Goal: Complete application form: Complete application form

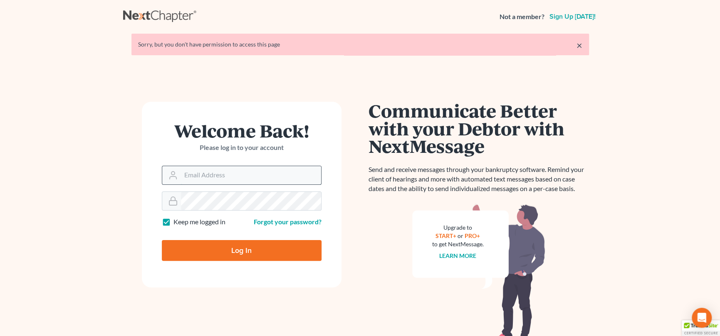
click at [242, 173] on input "Email Address" at bounding box center [251, 175] width 140 height 18
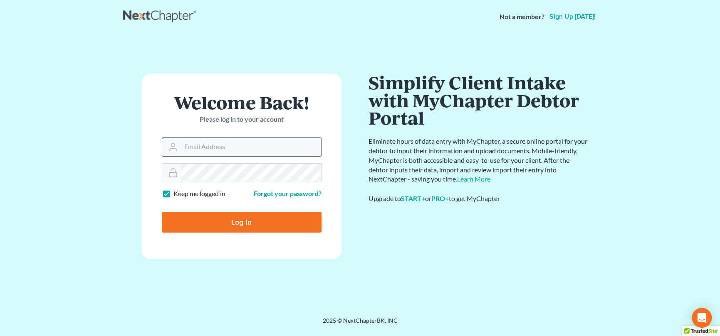
type input "i"
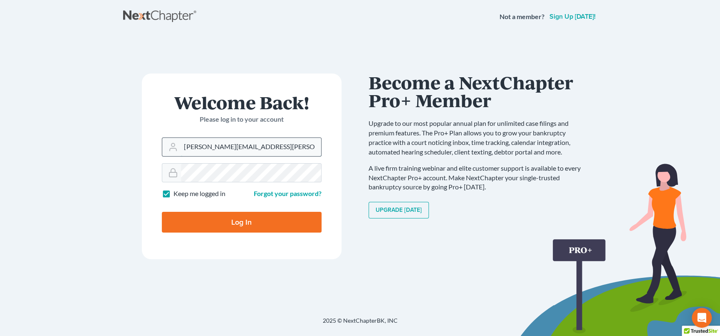
type input "[PERSON_NAME][EMAIL_ADDRESS][PERSON_NAME][DOMAIN_NAME]"
click at [162, 212] on input "Log In" at bounding box center [242, 222] width 160 height 21
type input "Thinking..."
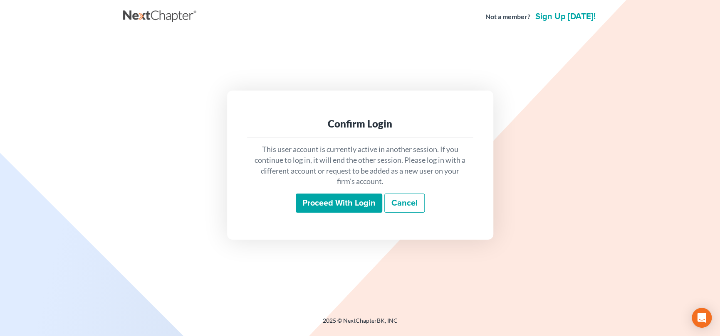
click at [326, 199] on input "Proceed with login" at bounding box center [339, 203] width 86 height 19
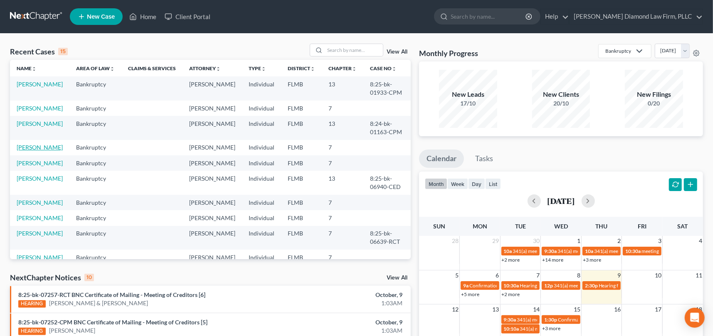
click at [39, 151] on link "[PERSON_NAME]" at bounding box center [40, 147] width 46 height 7
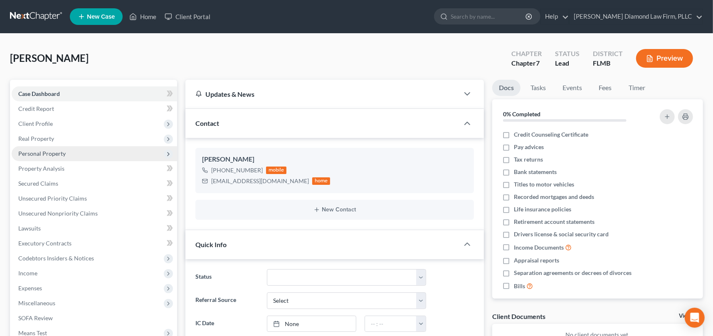
click at [70, 153] on span "Personal Property" at bounding box center [94, 153] width 165 height 15
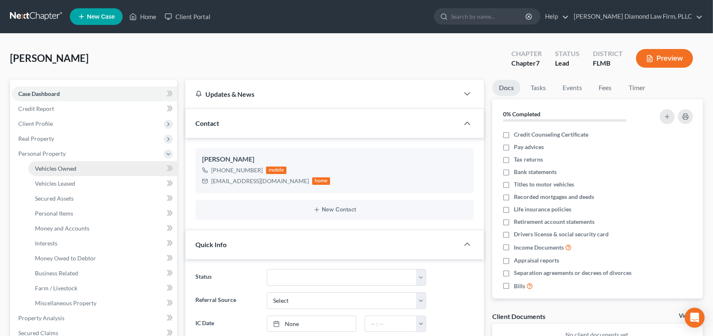
click at [83, 170] on link "Vehicles Owned" at bounding box center [102, 168] width 149 height 15
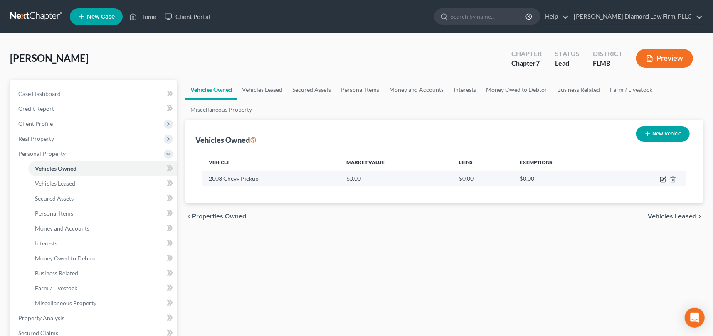
click at [662, 180] on icon "button" at bounding box center [664, 179] width 4 height 4
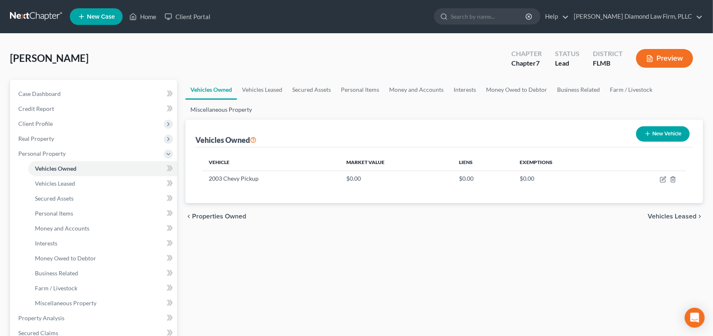
select select "0"
select select "23"
select select "2"
select select "0"
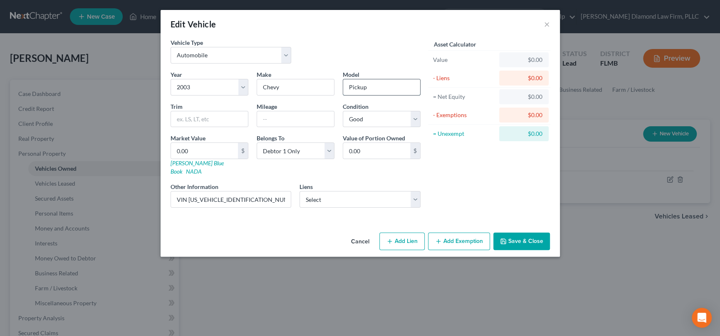
click at [384, 89] on input "Pickup" at bounding box center [381, 87] width 77 height 16
drag, startPoint x: 386, startPoint y: 87, endPoint x: 325, endPoint y: 82, distance: 61.8
click at [326, 82] on div "Year Select 2026 2025 2024 2023 2022 2021 2020 2019 2018 2017 2016 2015 2014 20…" at bounding box center [295, 142] width 258 height 144
type input "s"
type input "S10"
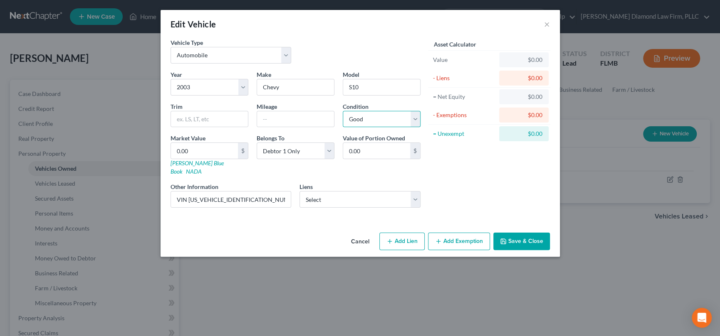
click at [373, 118] on select "Select Excellent Very Good Good Fair Poor" at bounding box center [382, 119] width 78 height 17
click at [343, 111] on select "Select Excellent Very Good Good Fair Poor" at bounding box center [382, 119] width 78 height 17
click at [376, 117] on select "Select Excellent Very Good Good Fair Poor" at bounding box center [382, 119] width 78 height 17
select select "3"
click at [343, 111] on select "Select Excellent Very Good Good Fair Poor" at bounding box center [382, 119] width 78 height 17
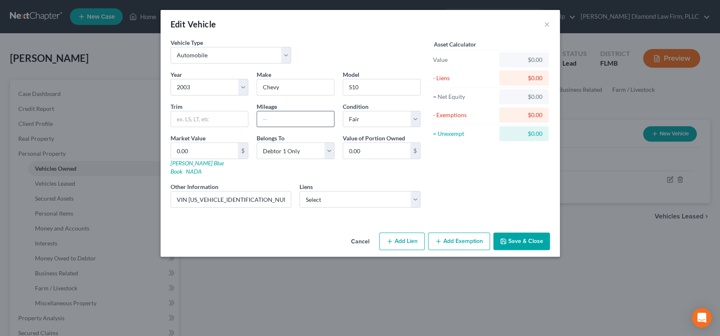
click at [285, 123] on input "text" at bounding box center [295, 119] width 77 height 16
click at [271, 119] on input "200000" at bounding box center [295, 119] width 77 height 16
type input "200,000"
click at [210, 120] on input "text" at bounding box center [209, 119] width 77 height 16
type input "LE"
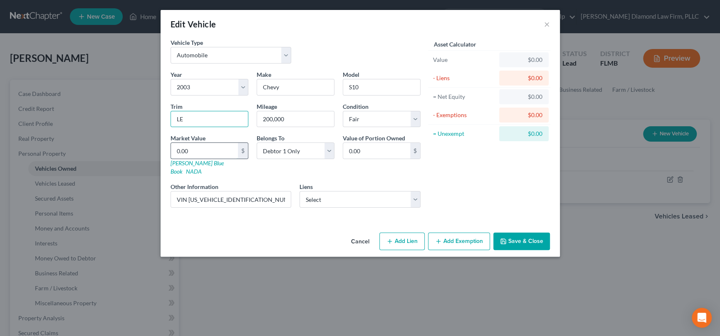
click at [202, 147] on input "0.00" at bounding box center [204, 151] width 67 height 16
type input "2"
type input "2.00"
type input "28"
type input "28.00"
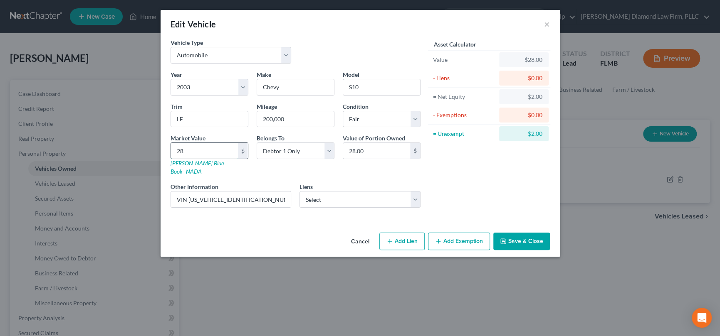
type input "283"
type input "283.00"
type input "2833"
type input "2,833.00"
type input "2,833"
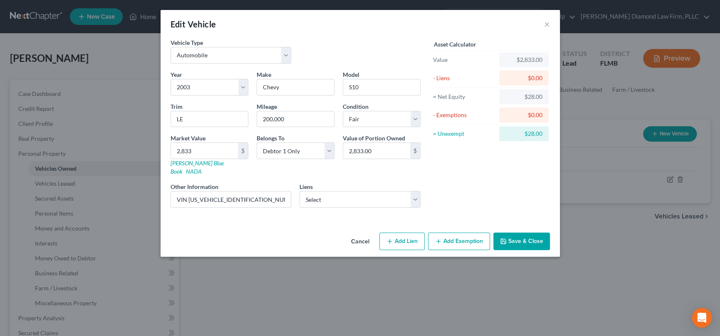
click at [300, 212] on div "Vehicle Type Select Automobile Truck Trailer Watercraft Aircraft Motor Home Atv…" at bounding box center [359, 133] width 399 height 191
click at [462, 233] on button "Add Exemption" at bounding box center [459, 241] width 62 height 17
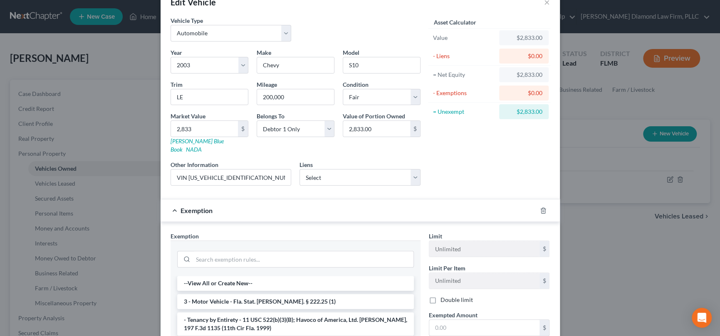
scroll to position [42, 0]
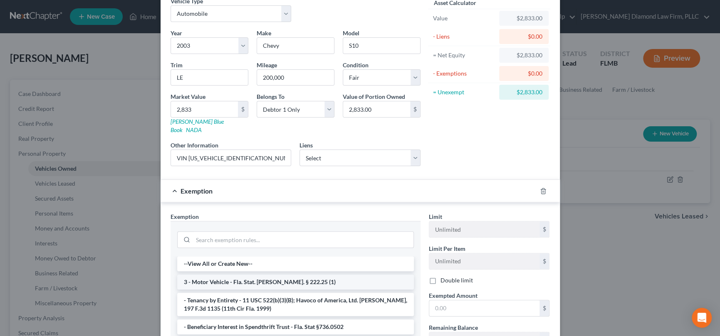
click at [230, 275] on li "3 - Motor Vehicle - Fla. Stat. [PERSON_NAME]. § 222.25 (1)" at bounding box center [295, 282] width 237 height 15
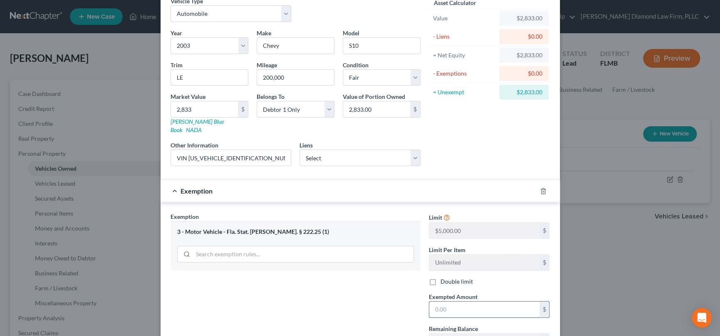
drag, startPoint x: 454, startPoint y: 304, endPoint x: 481, endPoint y: 296, distance: 28.7
click at [454, 303] on input "text" at bounding box center [484, 310] width 110 height 16
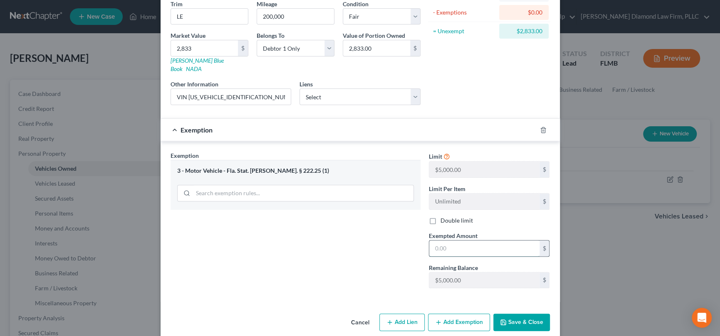
scroll to position [105, 0]
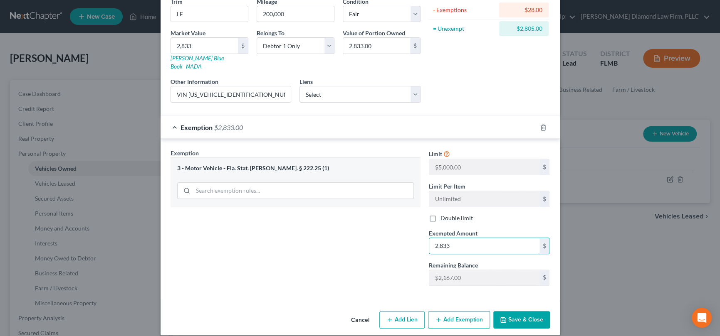
type input "2,833"
click at [520, 311] on button "Save & Close" at bounding box center [521, 319] width 57 height 17
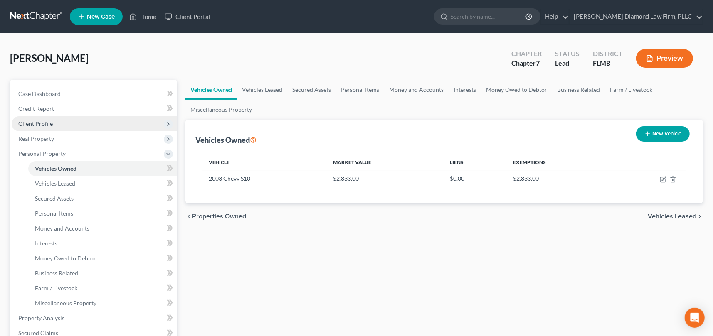
click at [42, 121] on span "Client Profile" at bounding box center [35, 123] width 35 height 7
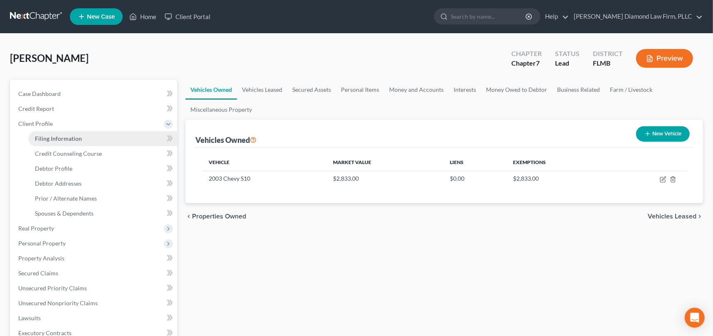
click at [44, 138] on span "Filing Information" at bounding box center [58, 138] width 47 height 7
select select "1"
select select "0"
select select "9"
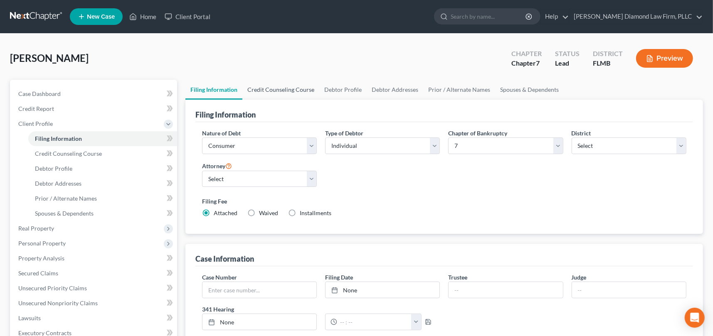
click at [303, 94] on link "Credit Counseling Course" at bounding box center [280, 90] width 77 height 20
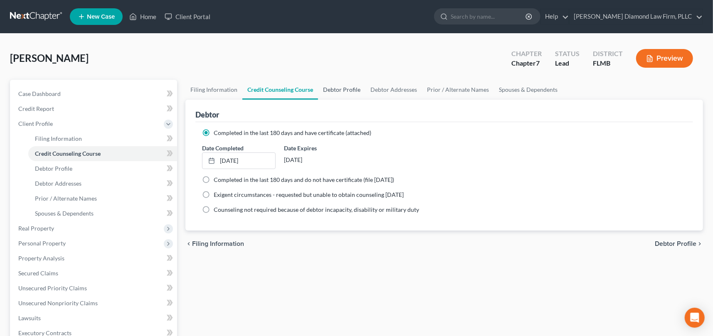
click at [344, 93] on link "Debtor Profile" at bounding box center [341, 90] width 47 height 20
select select "0"
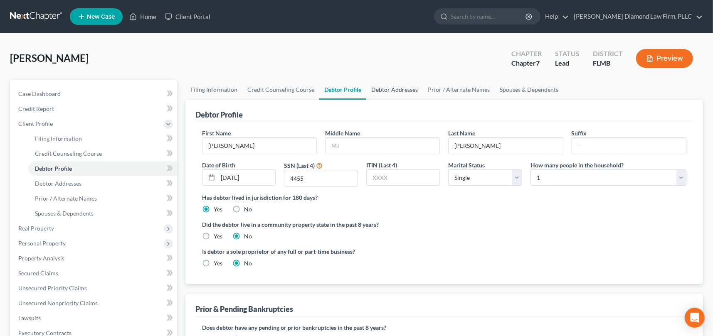
drag, startPoint x: 397, startPoint y: 91, endPoint x: 404, endPoint y: 97, distance: 8.6
click at [397, 91] on link "Debtor Addresses" at bounding box center [394, 90] width 57 height 20
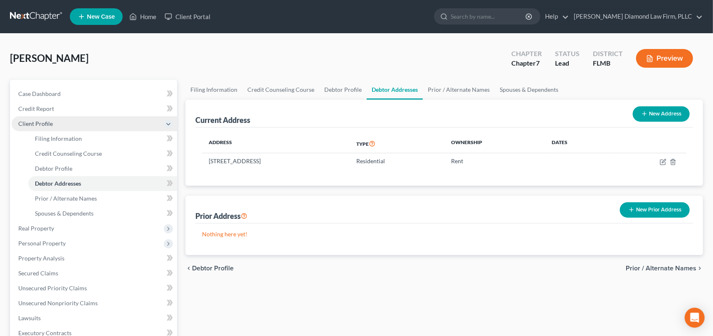
click at [170, 124] on icon at bounding box center [168, 124] width 7 height 7
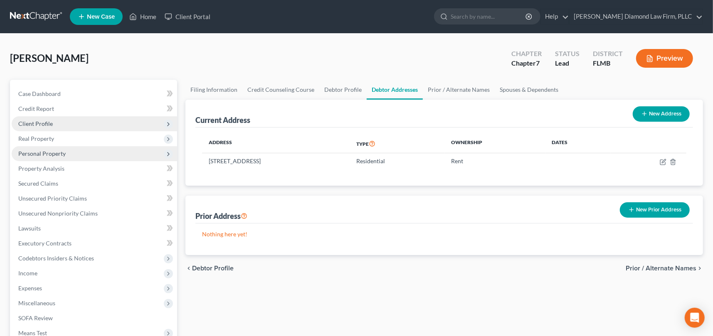
click at [54, 151] on span "Personal Property" at bounding box center [41, 153] width 47 height 7
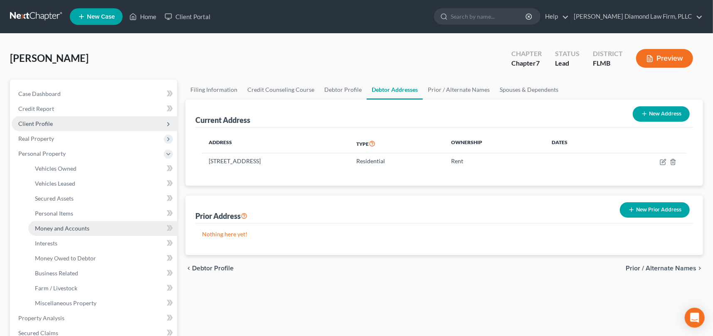
click at [73, 229] on span "Money and Accounts" at bounding box center [62, 228] width 54 height 7
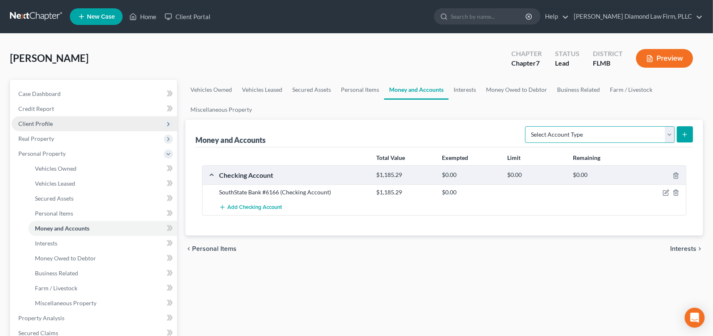
click at [669, 135] on select "Select Account Type Brokerage Cash on Hand Certificates of Deposit Checking Acc…" at bounding box center [600, 134] width 150 height 17
select select "savings"
click at [527, 126] on select "Select Account Type Brokerage Cash on Hand Certificates of Deposit Checking Acc…" at bounding box center [600, 134] width 150 height 17
click at [684, 135] on line "submit" at bounding box center [685, 135] width 4 height 0
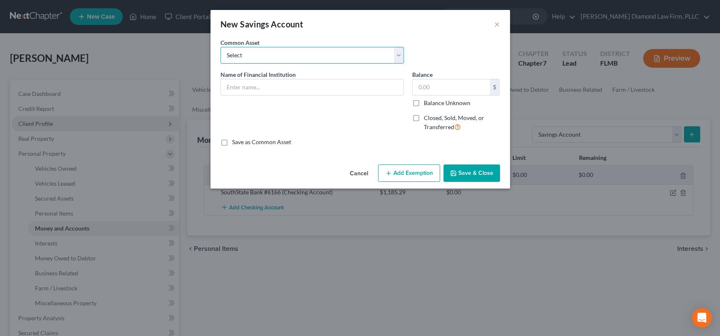
click at [274, 59] on select "Select Achieva Truist Navy Federal CU SunTrust PNC Bank Suncoast Credit Union […" at bounding box center [311, 55] width 183 height 17
click at [274, 58] on select "Select Achieva Truist Navy Federal CU SunTrust PNC Bank Suncoast Credit Union […" at bounding box center [311, 55] width 183 height 17
click at [263, 88] on input "text" at bounding box center [312, 87] width 182 height 16
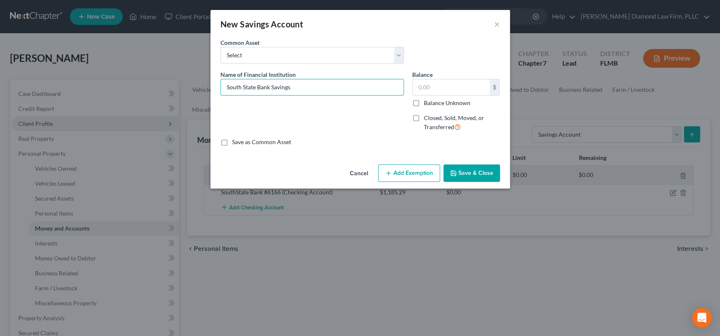
type input "South State Bank Savings"
click at [493, 176] on button "Save & Close" at bounding box center [471, 173] width 57 height 17
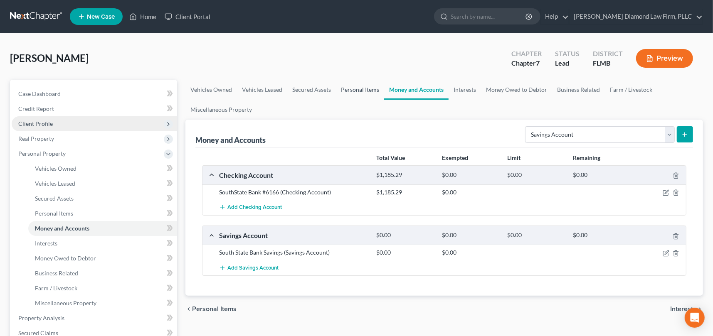
click at [363, 89] on link "Personal Items" at bounding box center [360, 90] width 48 height 20
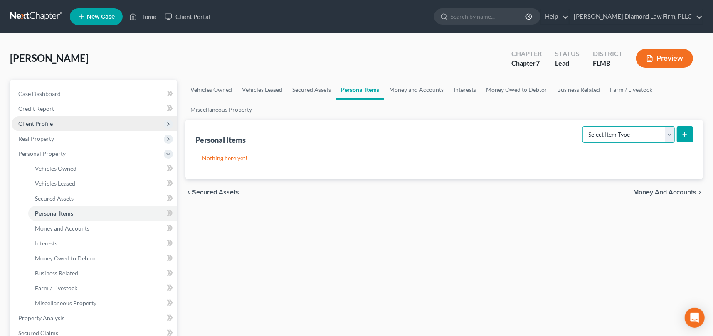
click at [656, 135] on select "Select Item Type Clothing Collectibles Of Value Electronics Firearms Household …" at bounding box center [628, 134] width 92 height 17
select select "clothing"
click at [584, 126] on select "Select Item Type Clothing Collectibles Of Value Electronics Firearms Household …" at bounding box center [628, 134] width 92 height 17
click at [687, 135] on icon "submit" at bounding box center [684, 134] width 7 height 7
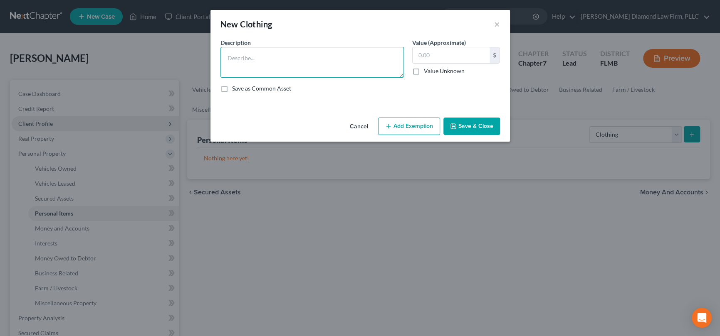
click at [264, 59] on textarea at bounding box center [311, 62] width 183 height 31
type textarea "Men's clothing"
click at [449, 54] on input "text" at bounding box center [450, 55] width 77 height 16
type input "250"
click at [409, 123] on button "Add Exemption" at bounding box center [409, 126] width 62 height 17
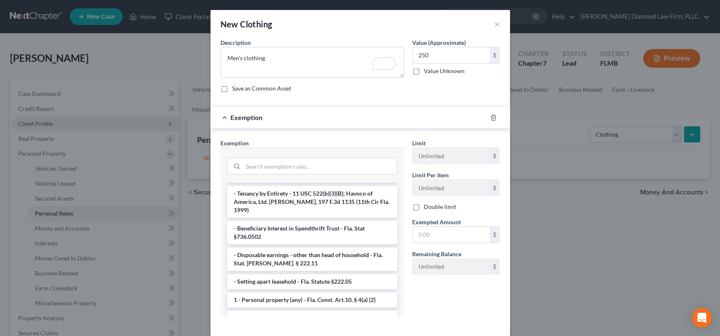
scroll to position [42, 0]
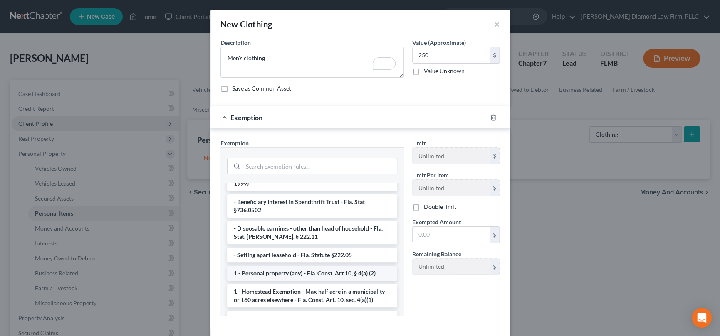
click at [341, 266] on li "1 - Personal property (any) - Fla. Const. Art.10, § 4(a) (2)" at bounding box center [312, 273] width 170 height 15
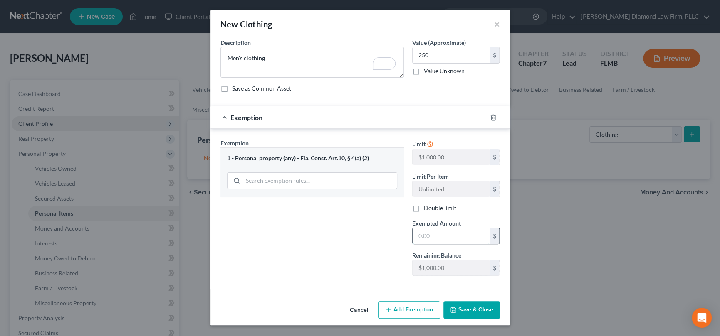
click at [440, 234] on input "text" at bounding box center [450, 236] width 77 height 16
type input "250"
click at [472, 307] on button "Save & Close" at bounding box center [471, 309] width 57 height 17
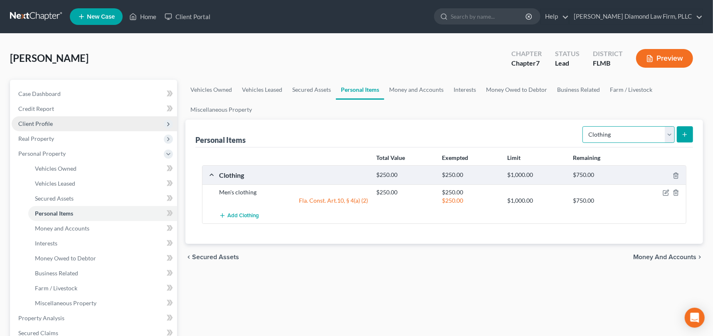
click at [670, 133] on select "Select Item Type Clothing Collectibles Of Value Electronics Firearms Household …" at bounding box center [628, 134] width 92 height 17
select select "household_goods"
click at [584, 126] on select "Select Item Type Clothing Collectibles Of Value Electronics Firearms Household …" at bounding box center [628, 134] width 92 height 17
click at [684, 135] on line "submit" at bounding box center [685, 135] width 4 height 0
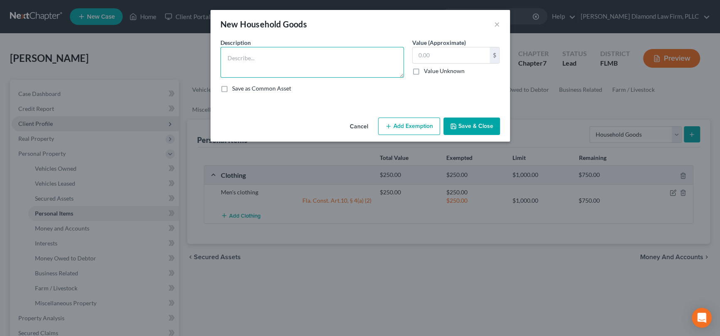
click at [249, 57] on textarea at bounding box center [311, 62] width 183 height 31
click at [246, 57] on textarea "2 nightstsands; linens; 1 bed;" at bounding box center [311, 62] width 183 height 31
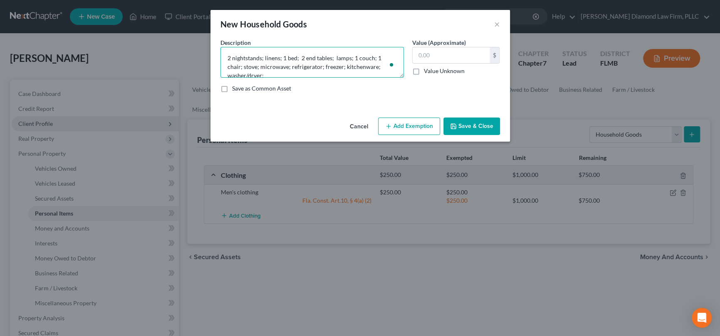
scroll to position [1, 0]
type textarea "2 nightstands; linens; 1 bed; 2 end tables; lamps; 1 couch; 1 chair; stove; mic…"
click at [464, 52] on input "text" at bounding box center [450, 55] width 77 height 16
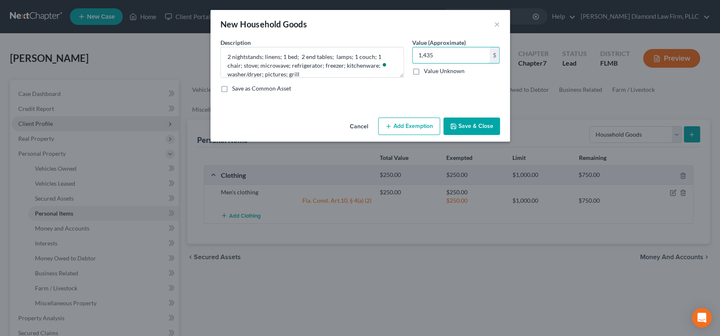
type input "1,435"
click at [407, 123] on button "Add Exemption" at bounding box center [409, 126] width 62 height 17
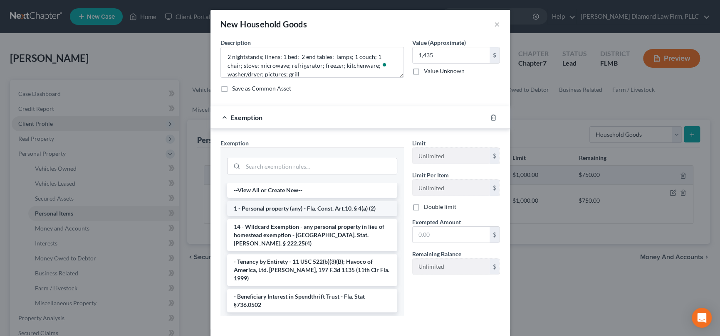
click at [298, 207] on li "1 - Personal property (any) - Fla. Const. Art.10, § 4(a) (2)" at bounding box center [312, 208] width 170 height 15
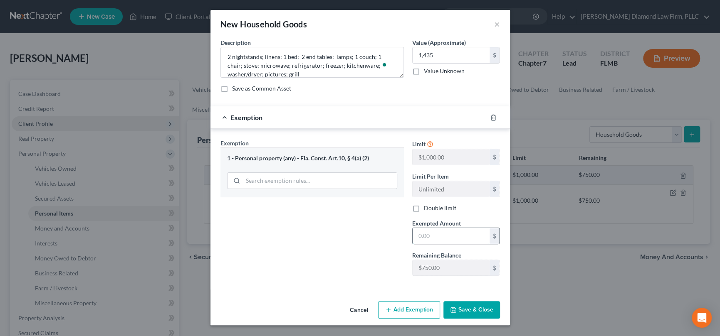
click at [438, 233] on input "text" at bounding box center [450, 236] width 77 height 16
type input "1,000"
click at [410, 309] on button "Add Exemption" at bounding box center [409, 309] width 62 height 17
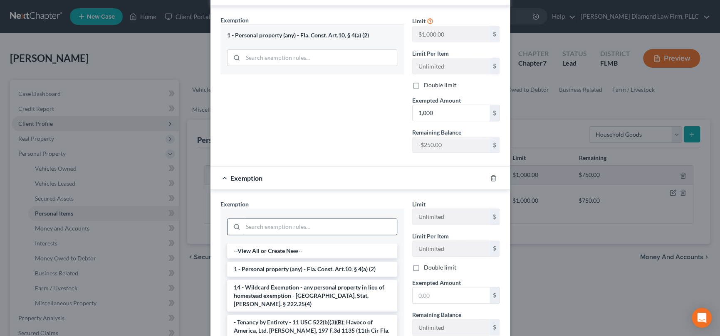
scroll to position [125, 0]
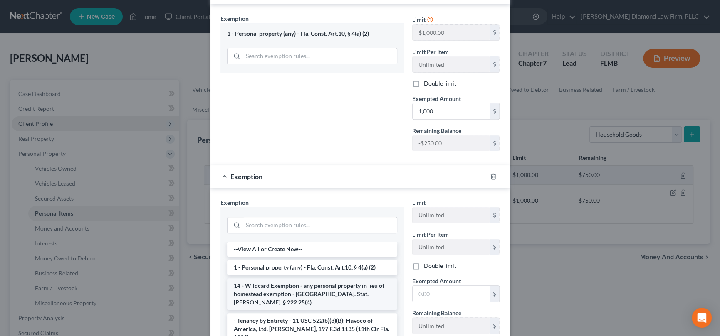
click at [291, 285] on li "14 - Wildcard Exemption - any personal property in lieu of homestead exemption …" at bounding box center [312, 295] width 170 height 32
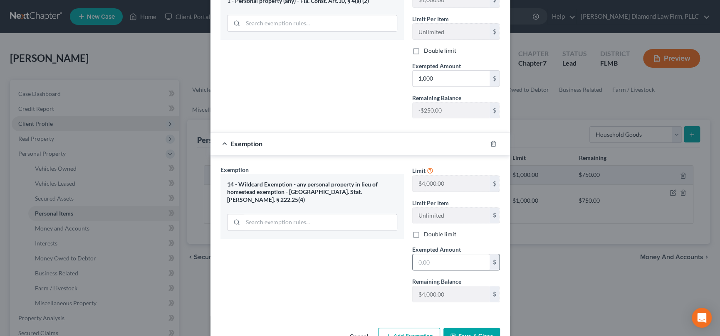
scroll to position [166, 0]
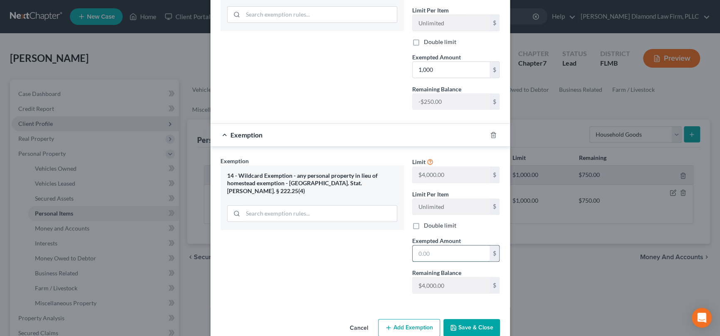
click at [441, 255] on input "text" at bounding box center [450, 254] width 77 height 16
type input "435"
click at [358, 291] on div "Exemption Set must be selected for CA. Exemption * 14 - Wildcard Exemption - an…" at bounding box center [312, 229] width 192 height 144
click at [463, 323] on button "Save & Close" at bounding box center [471, 327] width 57 height 17
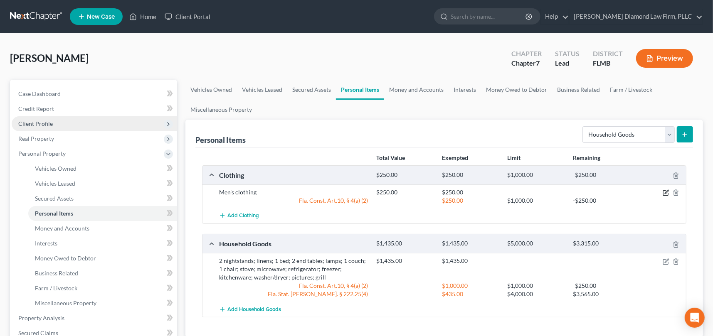
click at [666, 191] on icon "button" at bounding box center [667, 192] width 4 height 4
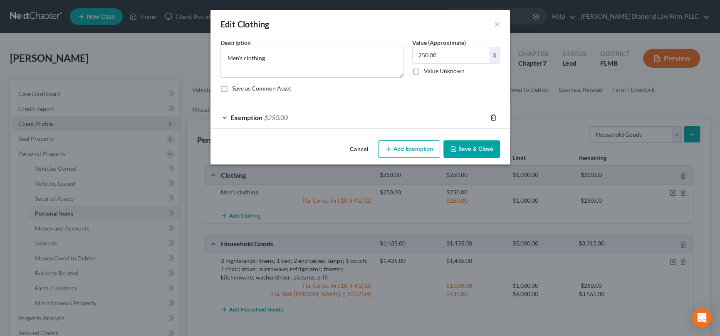
click at [492, 116] on icon "button" at bounding box center [493, 117] width 7 height 7
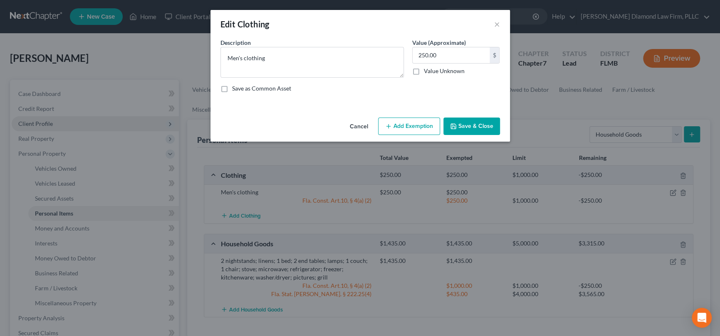
click at [417, 123] on button "Add Exemption" at bounding box center [409, 126] width 62 height 17
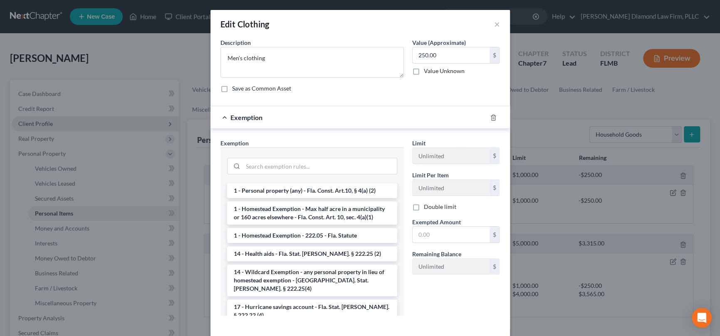
scroll to position [125, 0]
click at [318, 266] on li "14 - Wildcard Exemption - any personal property in lieu of homestead exemption …" at bounding box center [312, 280] width 170 height 32
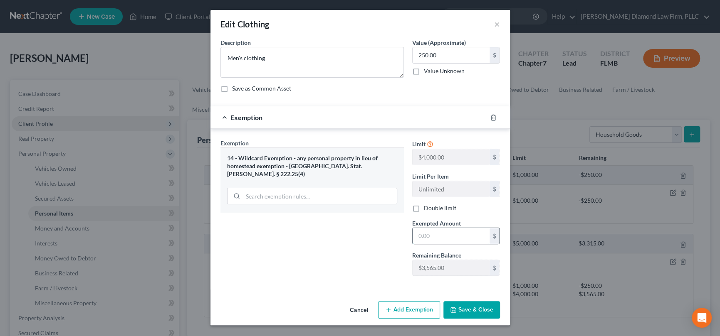
click at [456, 235] on input "text" at bounding box center [450, 236] width 77 height 16
type input "250"
click at [479, 311] on button "Save & Close" at bounding box center [471, 309] width 57 height 17
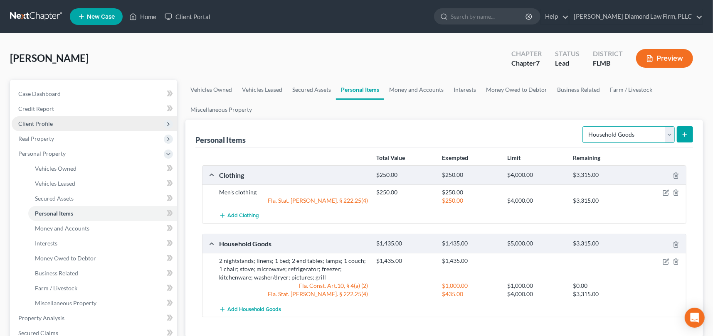
click at [669, 136] on select "Select Item Type Clothing Collectibles Of Value Electronics Firearms Household …" at bounding box center [628, 134] width 92 height 17
select select "electronics"
click at [584, 126] on select "Select Item Type Clothing Collectibles Of Value Electronics Firearms Household …" at bounding box center [628, 134] width 92 height 17
click at [688, 132] on icon "submit" at bounding box center [684, 134] width 7 height 7
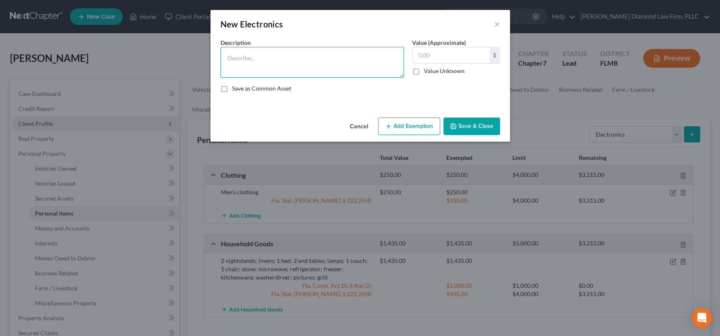
click at [303, 55] on textarea at bounding box center [311, 62] width 183 height 31
click at [303, 60] on textarea "To enrich screen reader interactions, please activate Accessibility in Grammarl…" at bounding box center [311, 62] width 183 height 31
type textarea "1 TV; cell phone; computer"
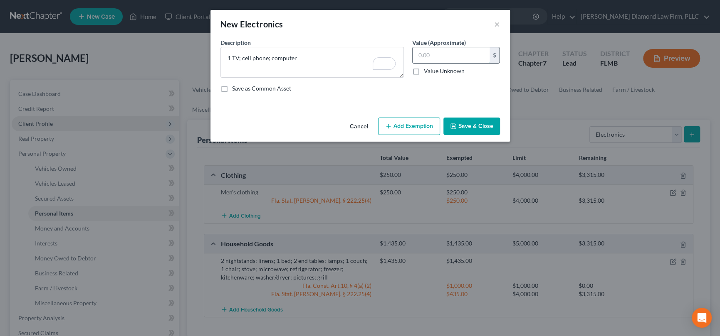
click at [440, 57] on input "text" at bounding box center [450, 55] width 77 height 16
type input "430"
click at [418, 126] on button "Add Exemption" at bounding box center [409, 126] width 62 height 17
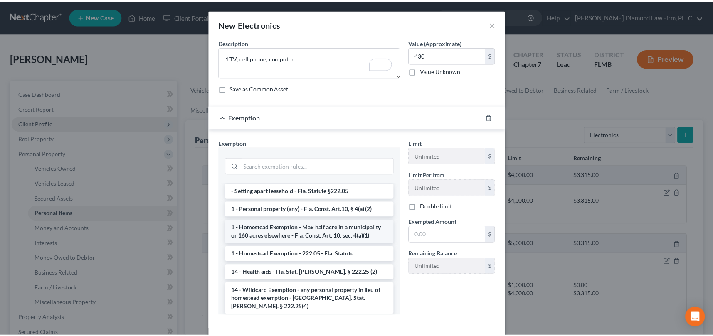
scroll to position [166, 0]
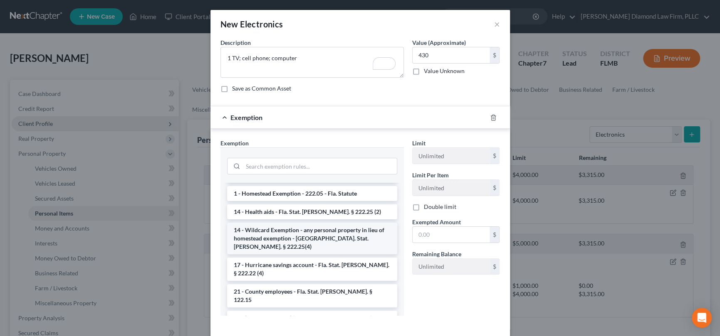
click at [313, 226] on li "14 - Wildcard Exemption - any personal property in lieu of homestead exemption …" at bounding box center [312, 239] width 170 height 32
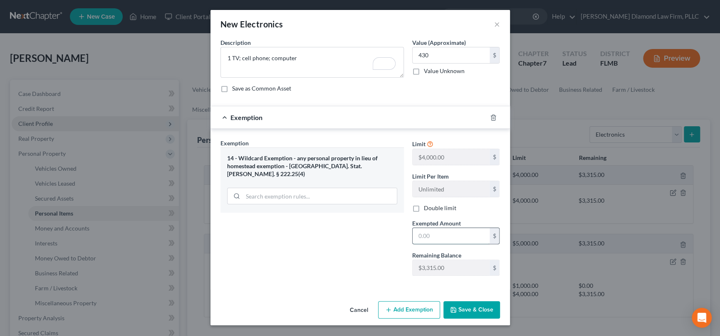
click at [430, 238] on input "text" at bounding box center [450, 236] width 77 height 16
type input "430"
click at [473, 307] on button "Save & Close" at bounding box center [471, 309] width 57 height 17
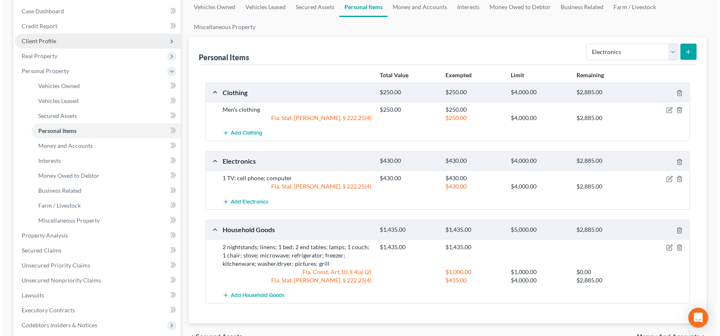
scroll to position [83, 0]
click at [666, 246] on icon "button" at bounding box center [666, 247] width 7 height 7
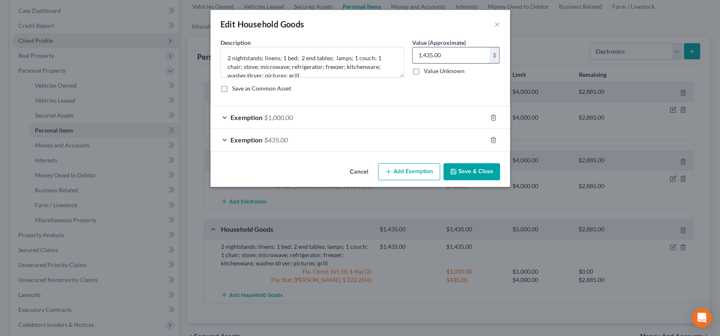
click at [423, 53] on input "1,435.00" at bounding box center [450, 55] width 77 height 16
type input "1,335"
click at [419, 138] on div "Exemption $435.00" at bounding box center [348, 140] width 276 height 22
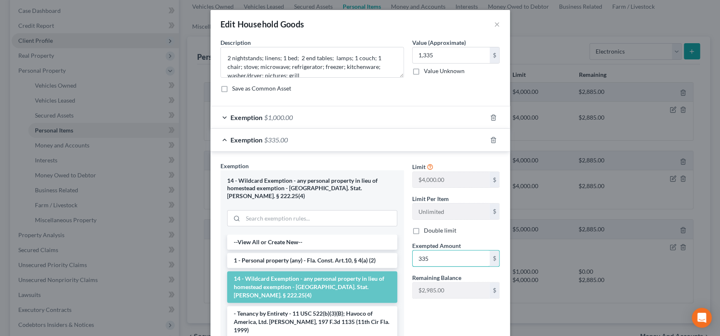
type input "335"
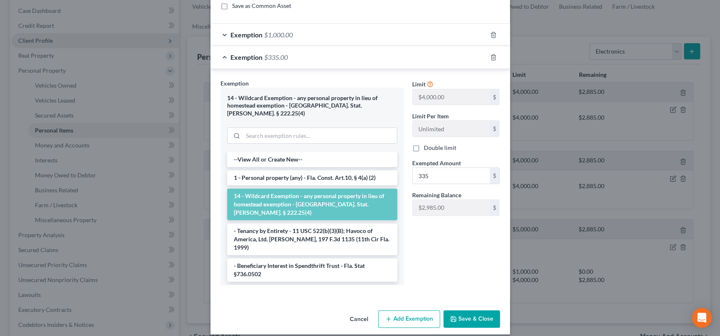
click at [465, 311] on button "Save & Close" at bounding box center [471, 319] width 57 height 17
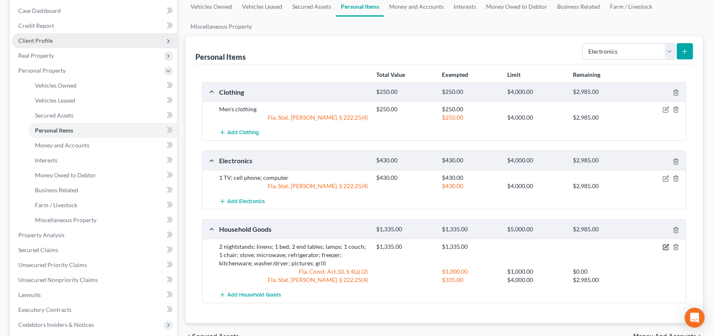
click at [665, 246] on icon "button" at bounding box center [666, 247] width 7 height 7
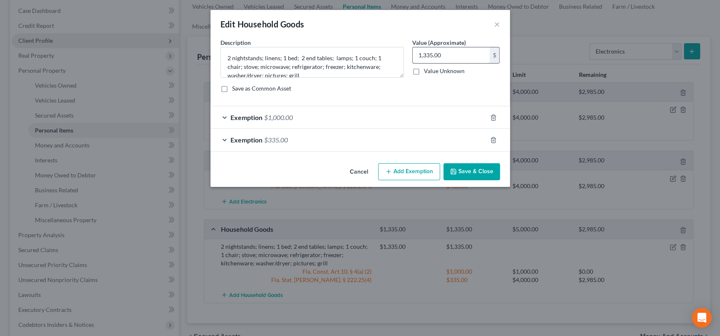
click at [452, 52] on input "1,335.00" at bounding box center [450, 55] width 77 height 16
type input "1,435"
click at [279, 137] on span "$335.00" at bounding box center [276, 140] width 24 height 8
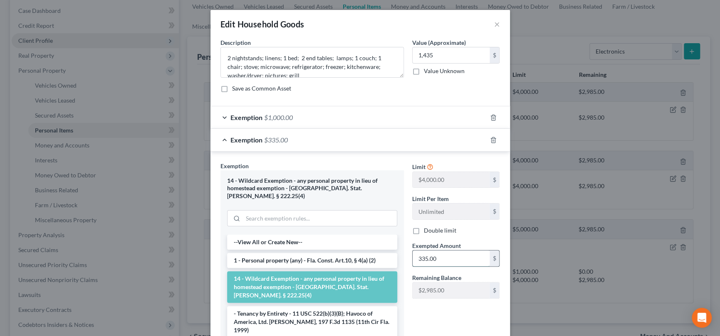
click at [437, 254] on input "335.00" at bounding box center [450, 259] width 77 height 16
type input "435"
click at [390, 84] on div "Save as Common Asset" at bounding box center [359, 88] width 279 height 8
click at [422, 314] on div "Limit $4,000.00 $ Limit Per Item Unlimited $ Double limit Exempted Amount * 435…" at bounding box center [456, 268] width 96 height 213
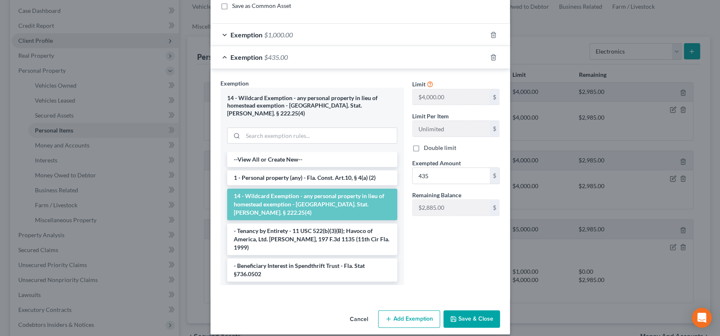
click at [465, 311] on button "Save & Close" at bounding box center [471, 319] width 57 height 17
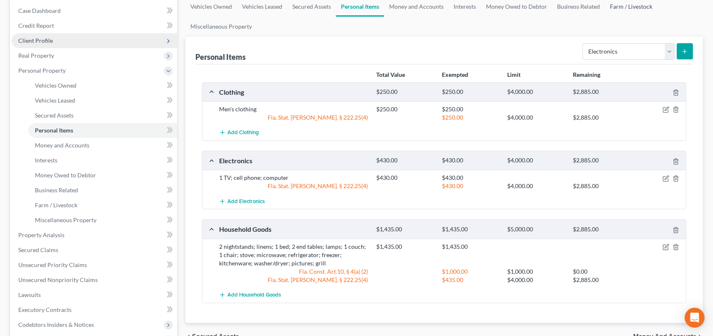
click at [641, 6] on link "Farm / Livestock" at bounding box center [631, 7] width 52 height 20
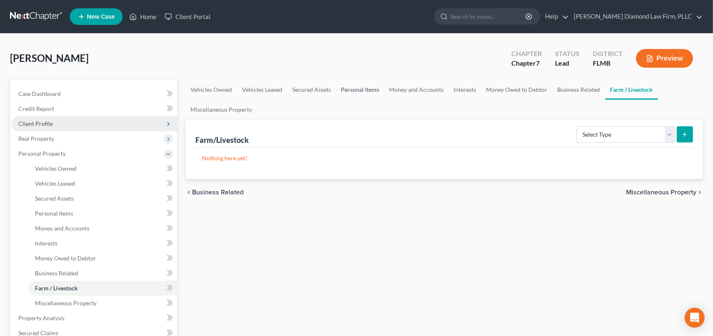
click at [357, 90] on link "Personal Items" at bounding box center [360, 90] width 48 height 20
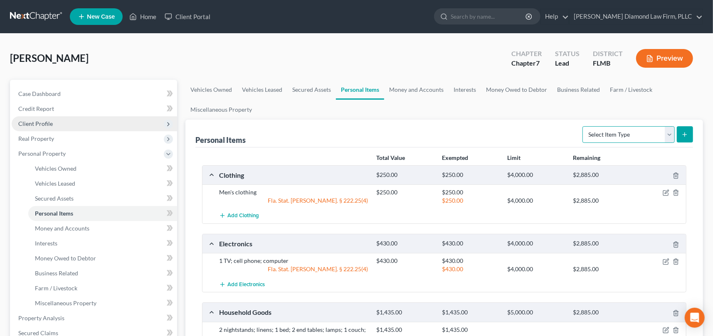
click at [669, 136] on select "Select Item Type Clothing Collectibles Of Value Electronics Firearms Household …" at bounding box center [628, 134] width 92 height 17
select select "pets"
click at [584, 126] on select "Select Item Type Clothing Collectibles Of Value Electronics Firearms Household …" at bounding box center [628, 134] width 92 height 17
click at [684, 131] on icon "submit" at bounding box center [684, 134] width 7 height 7
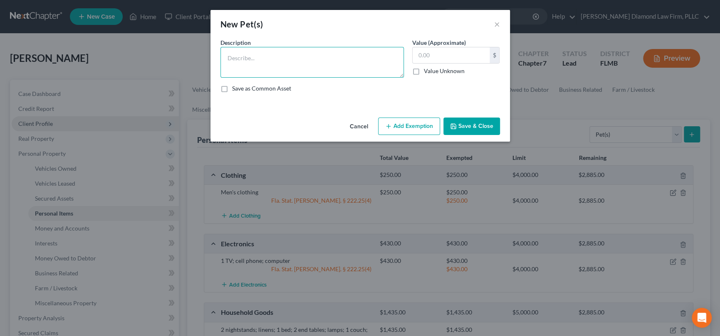
click at [269, 63] on textarea at bounding box center [311, 62] width 183 height 31
type textarea "3 cats"
click at [452, 57] on input "text" at bounding box center [450, 55] width 77 height 16
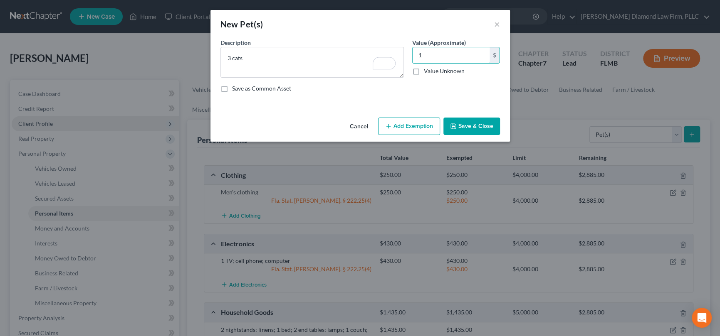
type input "1"
click at [412, 125] on button "Add Exemption" at bounding box center [409, 126] width 62 height 17
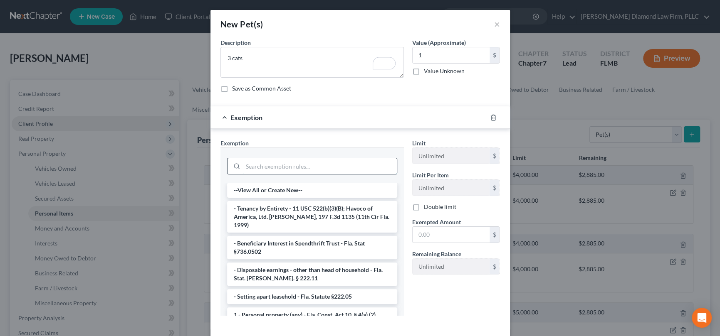
click at [279, 164] on input "search" at bounding box center [320, 166] width 154 height 16
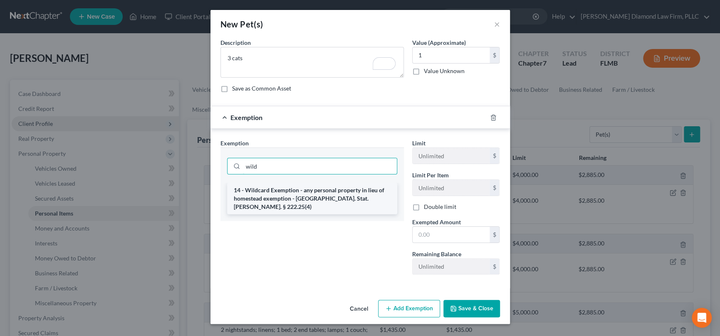
type input "wild"
click at [287, 196] on li "14 - Wildcard Exemption - any personal property in lieu of homestead exemption …" at bounding box center [312, 199] width 170 height 32
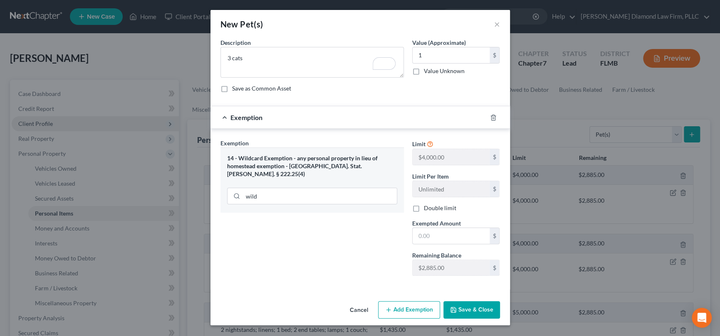
click at [476, 312] on button "Save & Close" at bounding box center [471, 309] width 57 height 17
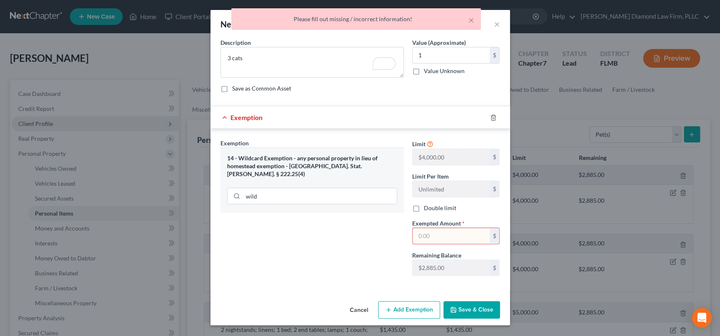
click at [458, 235] on input "text" at bounding box center [450, 236] width 77 height 16
type input "1"
click at [471, 308] on button "Save & Close" at bounding box center [471, 309] width 57 height 17
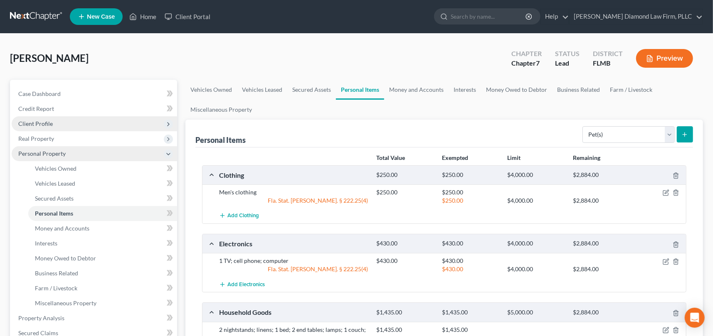
click at [166, 154] on icon at bounding box center [168, 154] width 7 height 7
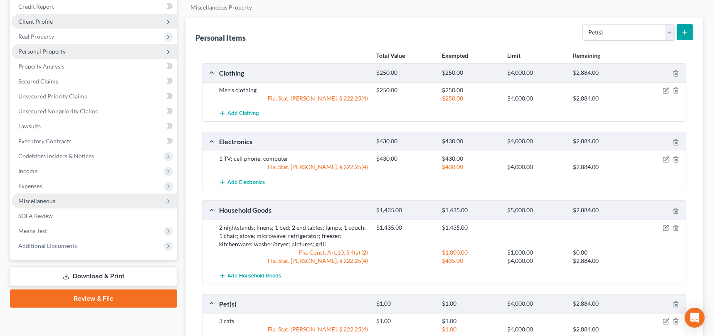
scroll to position [125, 0]
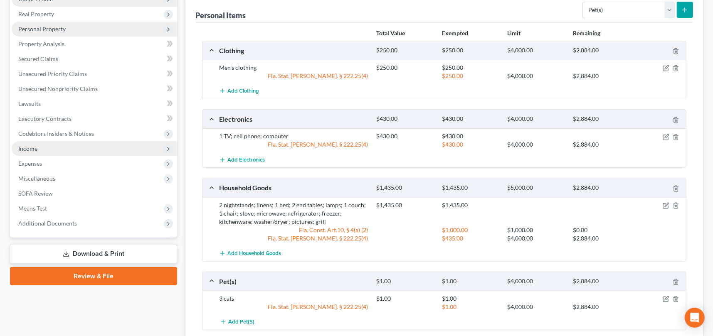
click at [54, 146] on span "Income" at bounding box center [94, 148] width 165 height 15
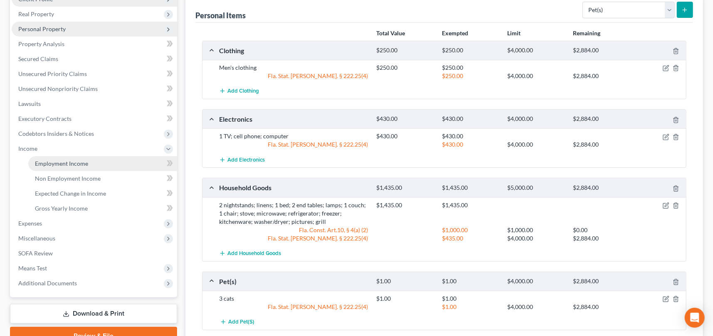
click at [64, 163] on span "Employment Income" at bounding box center [61, 163] width 53 height 7
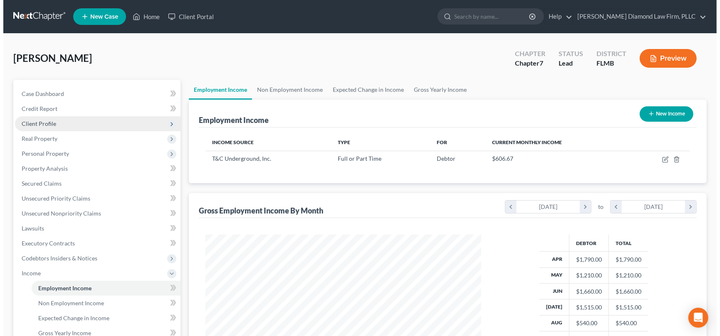
scroll to position [148, 292]
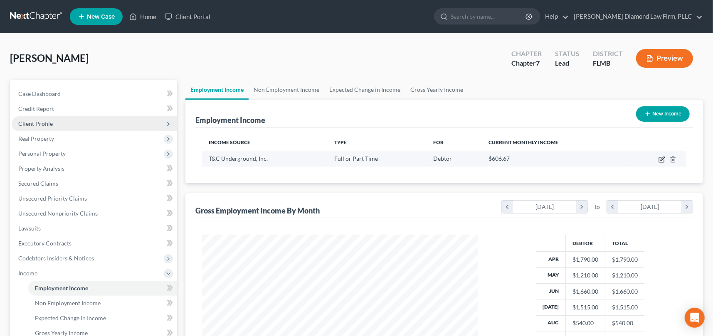
click at [662, 162] on icon "button" at bounding box center [661, 160] width 5 height 5
select select "0"
select select "9"
select select "3"
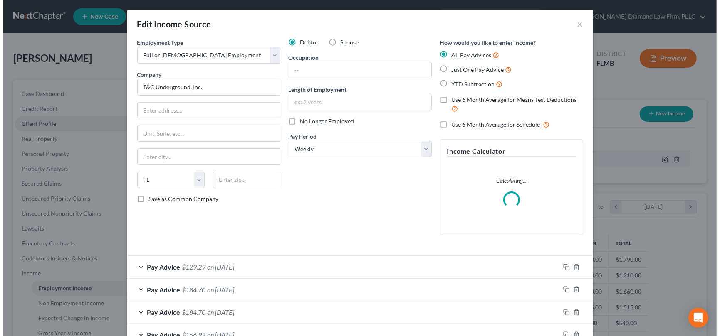
scroll to position [148, 295]
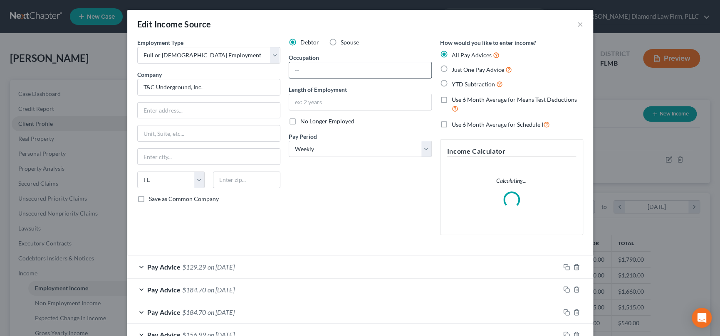
click at [308, 70] on input "text" at bounding box center [360, 70] width 142 height 16
type input "Heavy Equipment Operator"
click at [313, 101] on input "text" at bounding box center [360, 102] width 142 height 16
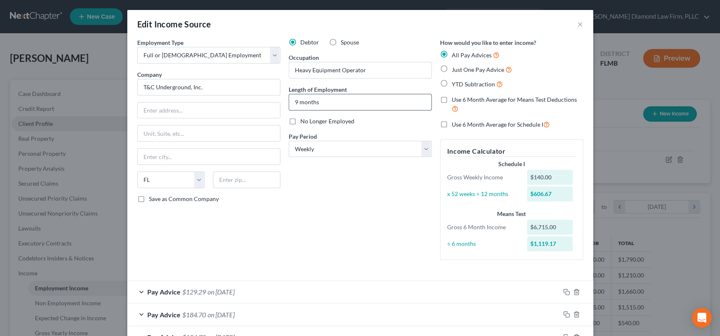
type input "9 months"
click at [246, 108] on input "text" at bounding box center [209, 111] width 142 height 16
type input "[STREET_ADDRESS]"
type input "34476"
type input "Ocala"
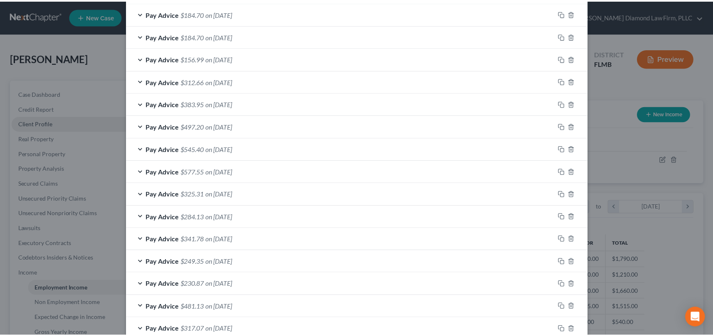
scroll to position [396, 0]
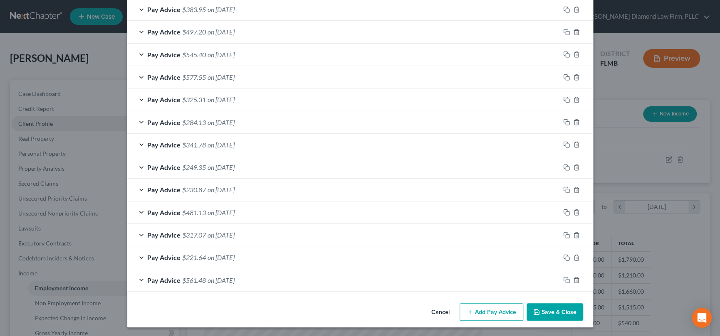
click at [556, 308] on button "Save & Close" at bounding box center [554, 311] width 57 height 17
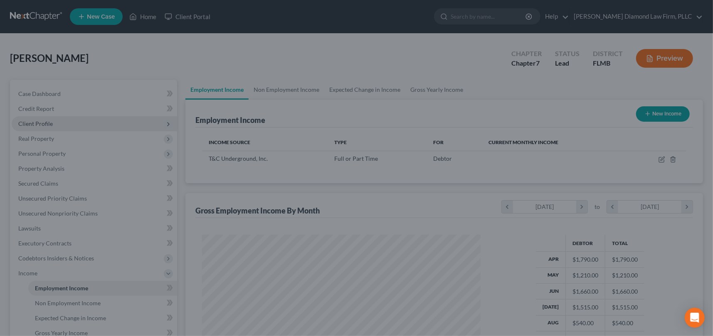
scroll to position [415526, 415382]
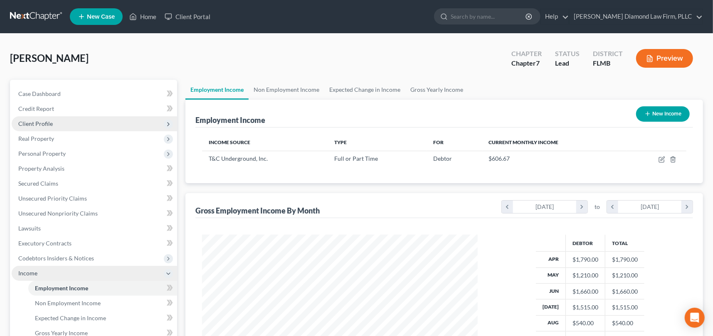
click at [170, 274] on icon at bounding box center [168, 274] width 7 height 7
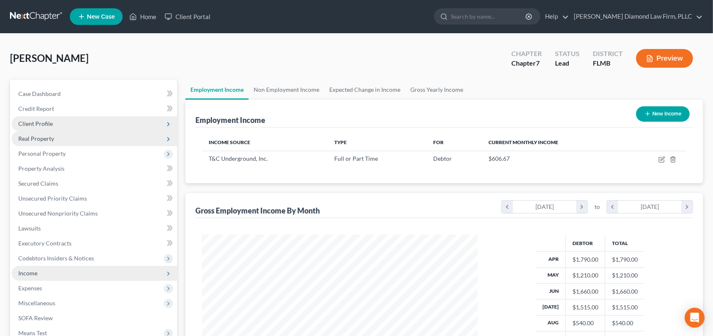
click at [64, 138] on span "Real Property" at bounding box center [94, 138] width 165 height 15
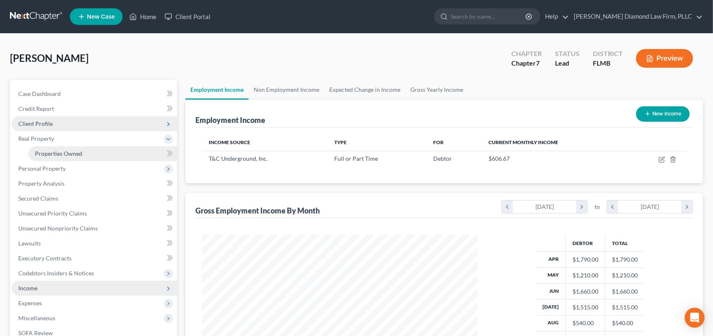
click at [72, 150] on span "Properties Owned" at bounding box center [58, 153] width 47 height 7
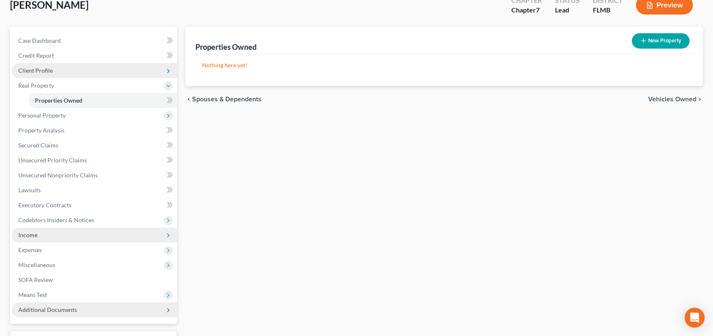
scroll to position [120, 0]
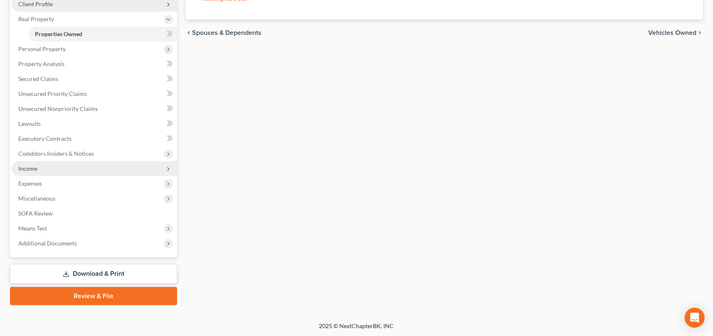
click at [53, 169] on span "Income" at bounding box center [94, 168] width 165 height 15
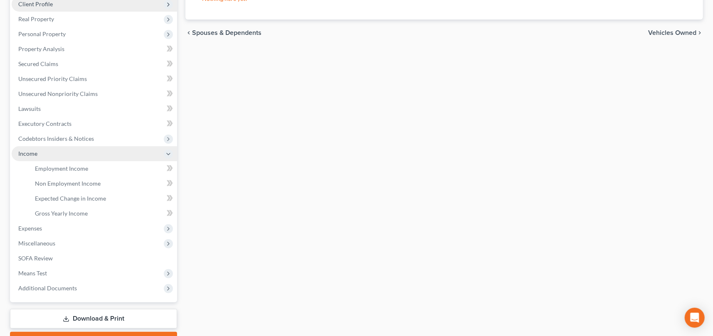
click at [167, 154] on icon at bounding box center [168, 154] width 7 height 7
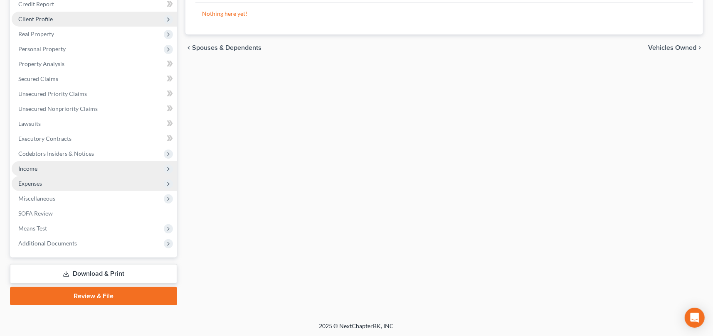
click at [31, 185] on span "Expenses" at bounding box center [30, 183] width 24 height 7
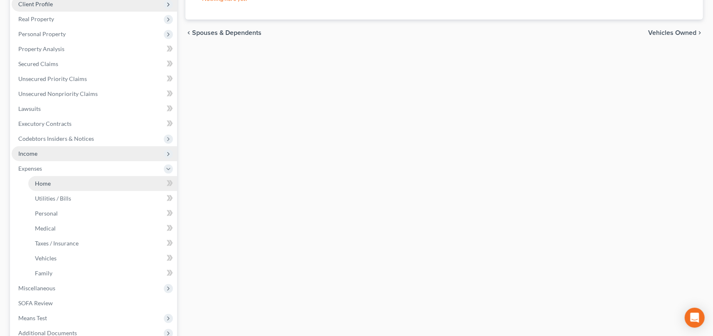
click at [65, 180] on link "Home" at bounding box center [102, 183] width 149 height 15
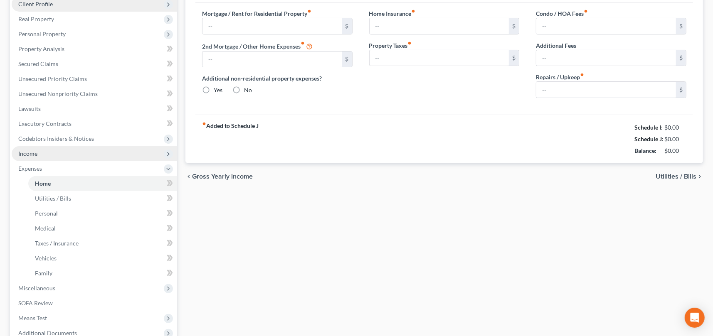
type input "0.00"
radio input "true"
type input "0.00"
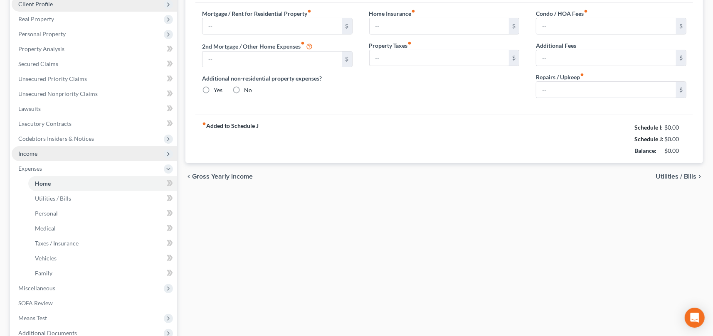
type input "0.00"
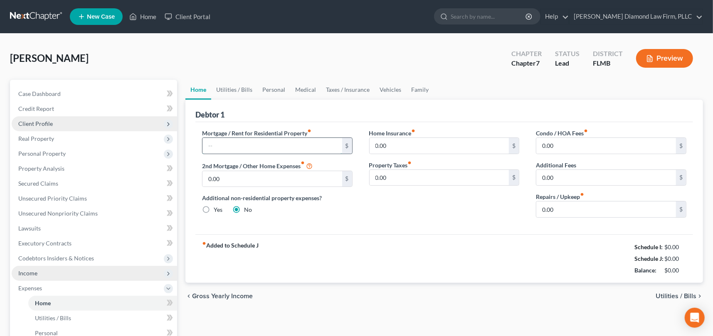
click at [248, 145] on input "text" at bounding box center [272, 146] width 140 height 16
type input "2,019"
click at [237, 89] on link "Utilities / Bills" at bounding box center [234, 90] width 46 height 20
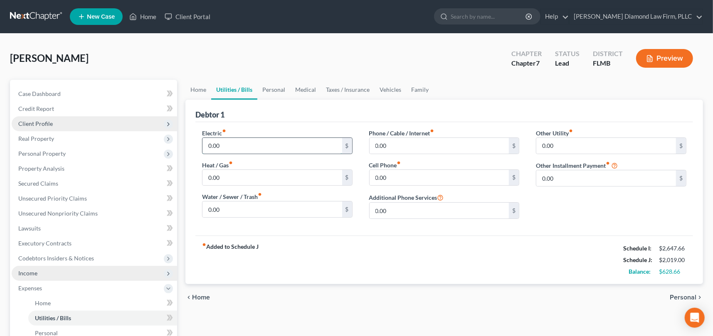
click at [244, 144] on input "0.00" at bounding box center [272, 146] width 140 height 16
type input "200"
click at [403, 144] on input "0.00" at bounding box center [440, 146] width 140 height 16
type input "50"
click at [401, 176] on input "0.00" at bounding box center [440, 178] width 140 height 16
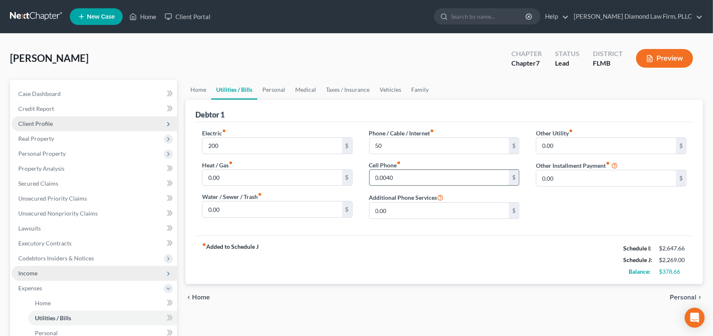
type input "0.00"
click at [279, 182] on input "0.00" at bounding box center [272, 178] width 140 height 16
type input "50"
click at [280, 86] on link "Personal" at bounding box center [273, 90] width 33 height 20
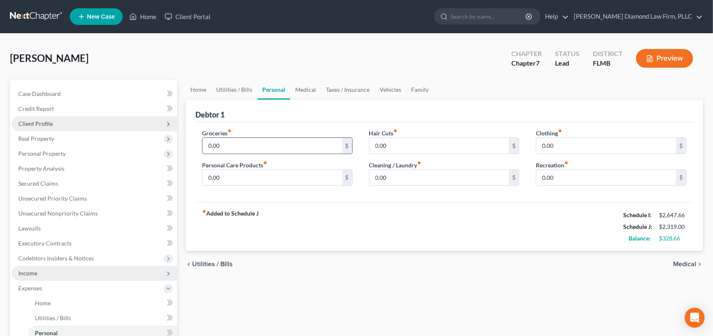
click at [269, 142] on input "0.00" at bounding box center [272, 146] width 140 height 16
type input "700"
click at [306, 92] on link "Medical" at bounding box center [305, 90] width 31 height 20
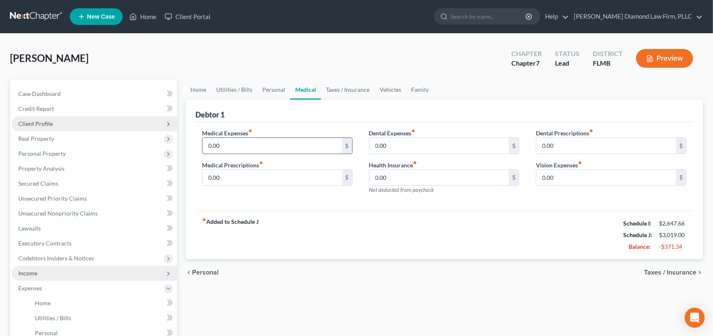
click at [265, 152] on input "0.00" at bounding box center [272, 146] width 140 height 16
type input "45"
click at [396, 89] on link "Vehicles" at bounding box center [391, 90] width 32 height 20
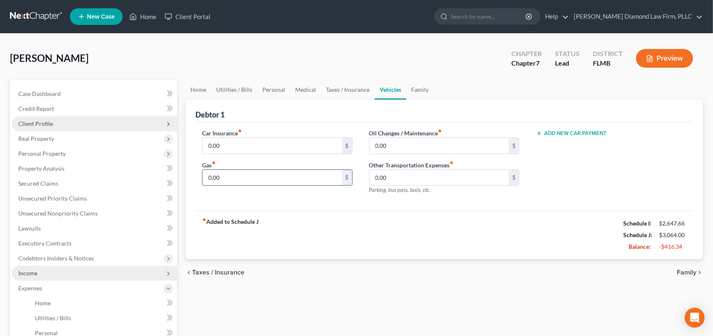
click at [249, 178] on input "0.00" at bounding box center [272, 178] width 140 height 16
type input "100"
click at [249, 147] on input "0.00" at bounding box center [272, 146] width 140 height 16
type input "129"
click at [421, 91] on link "Family" at bounding box center [419, 90] width 27 height 20
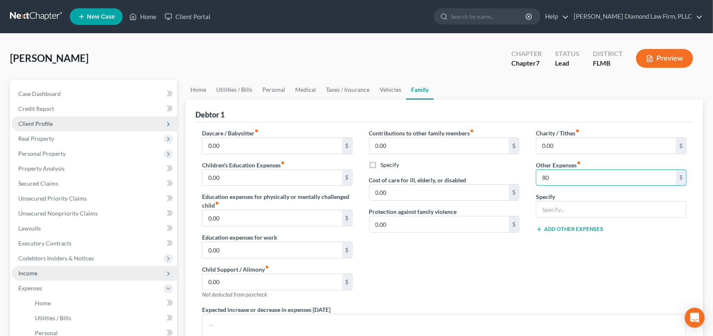
type input "80"
click at [571, 202] on input "text" at bounding box center [611, 210] width 150 height 16
type input "Pet Expenses"
click at [302, 90] on link "Medical" at bounding box center [305, 90] width 31 height 20
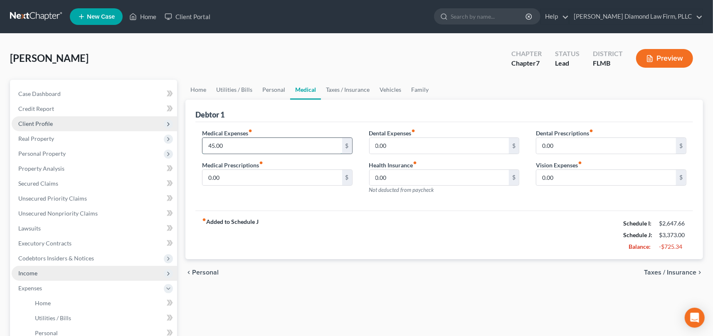
click at [264, 141] on input "45.00" at bounding box center [272, 146] width 140 height 16
click at [542, 235] on div "fiber_manual_record Added to Schedule J Schedule I: $2,647.66 Schedule J: $3,54…" at bounding box center [444, 235] width 498 height 49
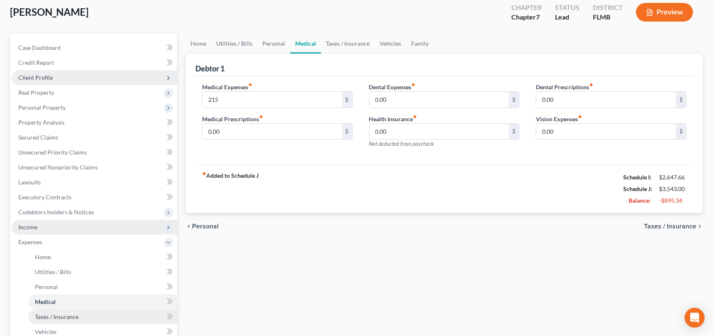
scroll to position [125, 0]
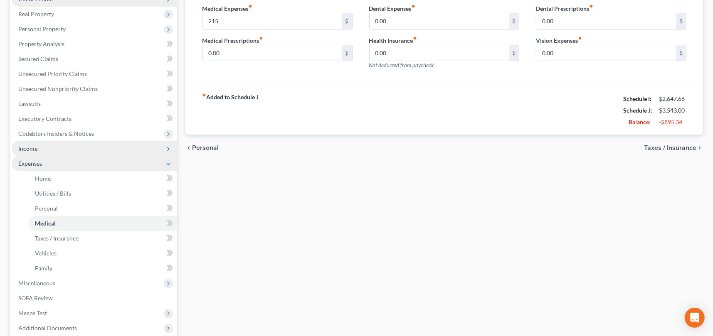
click at [169, 163] on icon at bounding box center [168, 164] width 7 height 7
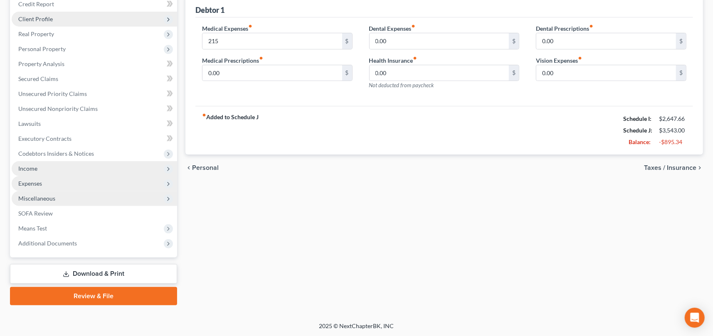
click at [39, 198] on span "Miscellaneous" at bounding box center [36, 198] width 37 height 7
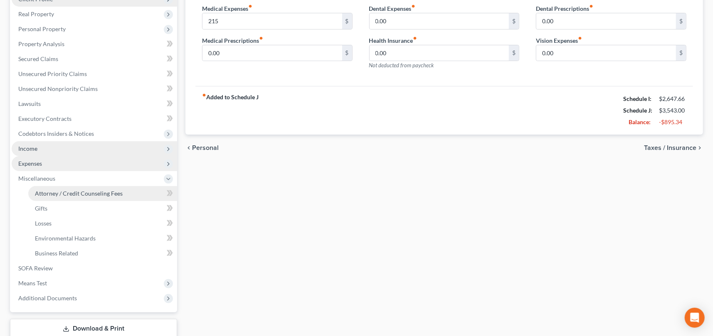
click at [45, 195] on span "Attorney / Credit Counseling Fees" at bounding box center [79, 193] width 88 height 7
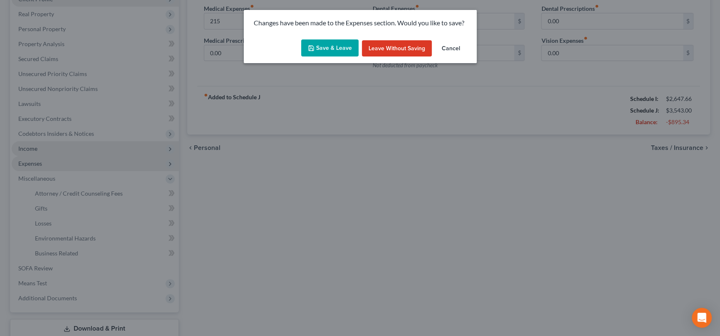
click at [327, 46] on button "Save & Leave" at bounding box center [329, 47] width 57 height 17
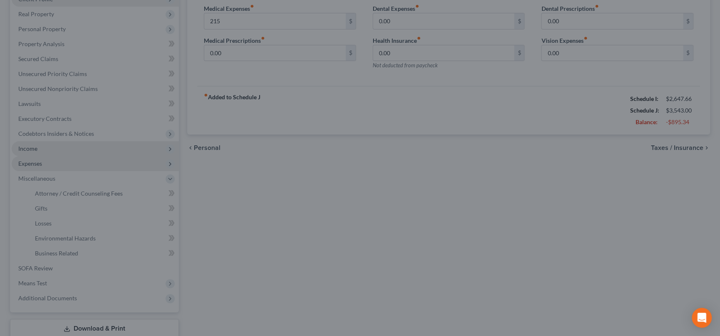
type input "215.00"
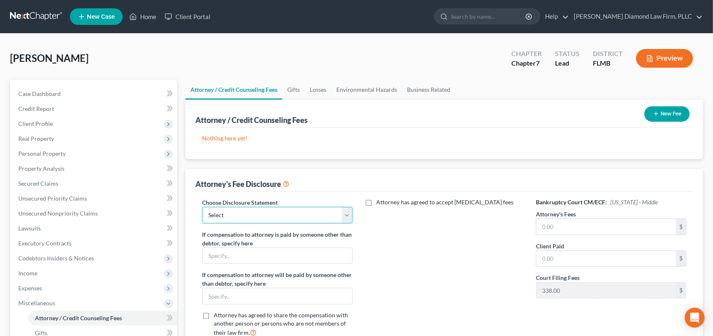
click at [345, 215] on select "Select [PERSON_NAME] Chapter 13 monitoring fees Attorney Fee" at bounding box center [277, 215] width 150 height 17
select select "2"
click at [202, 207] on select "Select [PERSON_NAME] Chapter 13 monitoring fees Attorney Fee" at bounding box center [277, 215] width 150 height 17
click at [559, 229] on input "text" at bounding box center [606, 227] width 140 height 16
type input "1,857"
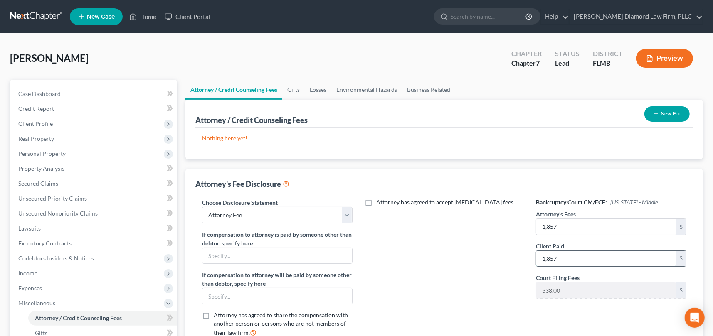
type input "1,857"
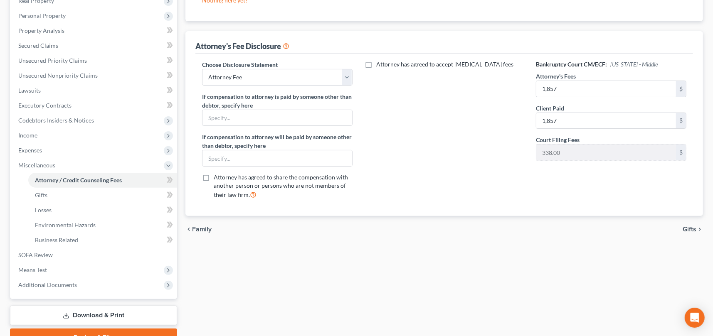
scroll to position [55, 0]
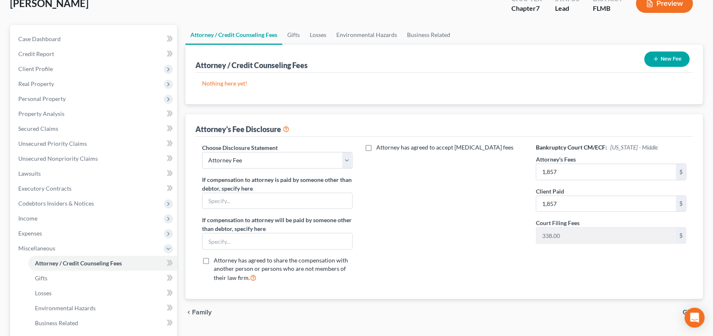
click at [670, 60] on button "New Fee" at bounding box center [666, 59] width 45 height 15
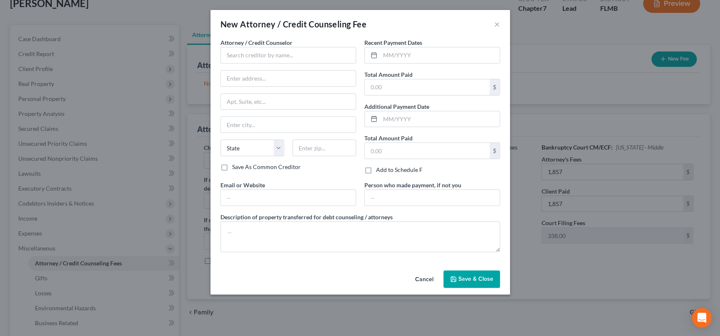
click at [425, 281] on button "Cancel" at bounding box center [424, 279] width 32 height 17
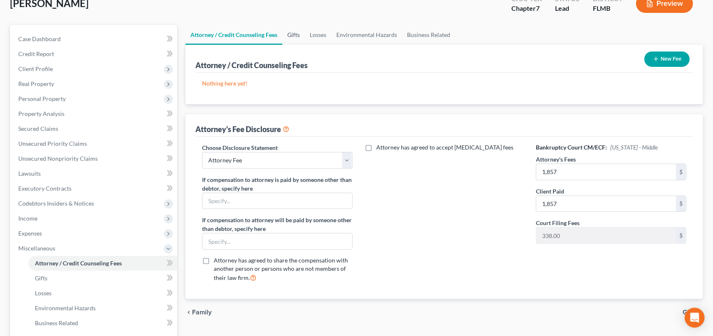
click at [298, 33] on link "Gifts" at bounding box center [293, 35] width 22 height 20
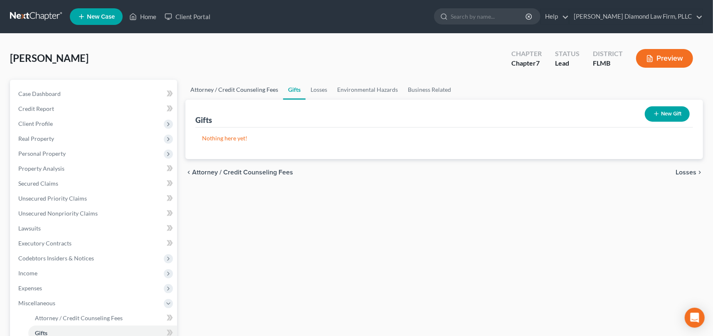
click at [222, 91] on link "Attorney / Credit Counseling Fees" at bounding box center [234, 90] width 98 height 20
select select "2"
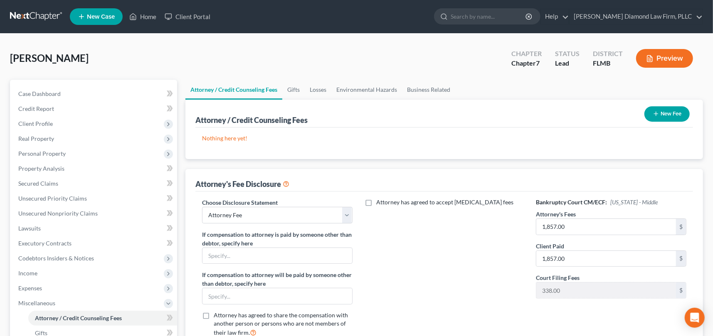
click at [672, 115] on button "New Fee" at bounding box center [666, 113] width 45 height 15
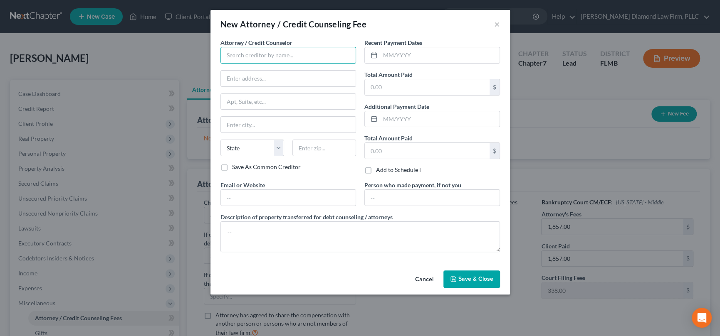
click at [293, 54] on input "text" at bounding box center [288, 55] width 136 height 17
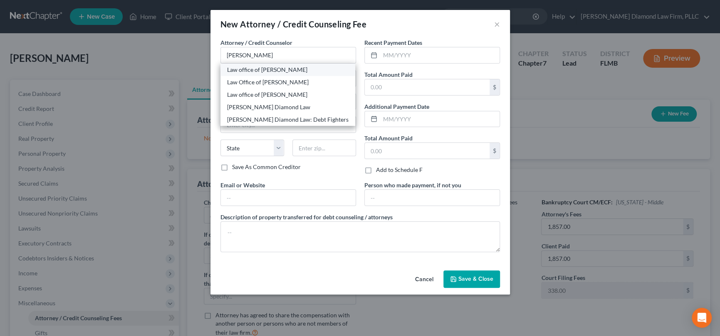
click at [303, 73] on div "Law office of [PERSON_NAME]" at bounding box center [287, 70] width 121 height 8
type input "Law office of [PERSON_NAME]"
type input "[STREET_ADDRESS]"
type input "Clearwater"
select select "9"
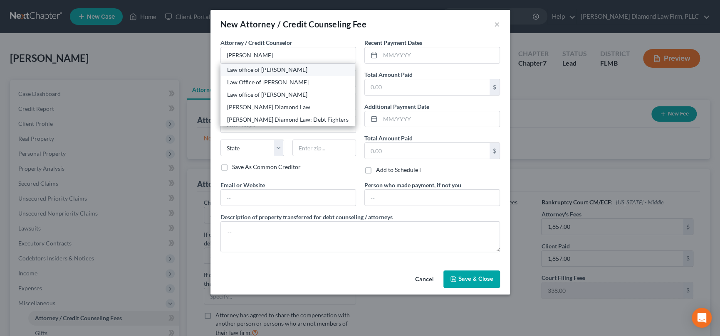
type input "33764"
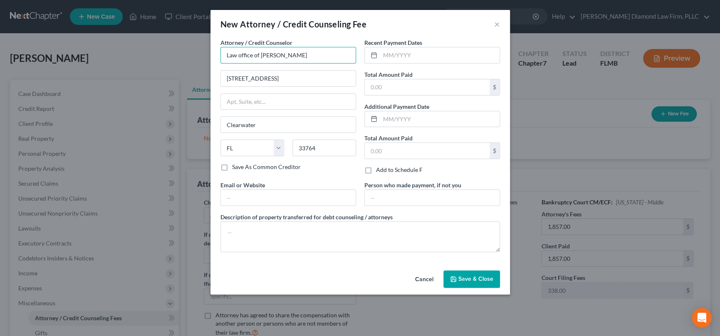
click at [312, 57] on input "Law office of [PERSON_NAME]" at bounding box center [288, 55] width 136 height 17
drag, startPoint x: 312, startPoint y: 56, endPoint x: 167, endPoint y: 37, distance: 146.8
click at [167, 37] on div "New Attorney / Credit Counseling Fee × Attorney / Credit Counselor * Law office…" at bounding box center [360, 168] width 720 height 336
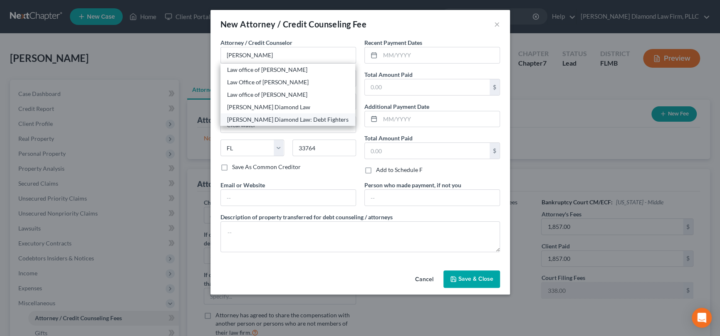
click at [305, 118] on div "[PERSON_NAME] Diamond Law: Debt Fighters" at bounding box center [287, 120] width 121 height 8
type input "[PERSON_NAME] Diamond Law: Debt Fighters"
type input "[STREET_ADDRESS]"
type input "Unit 108"
type input "33761"
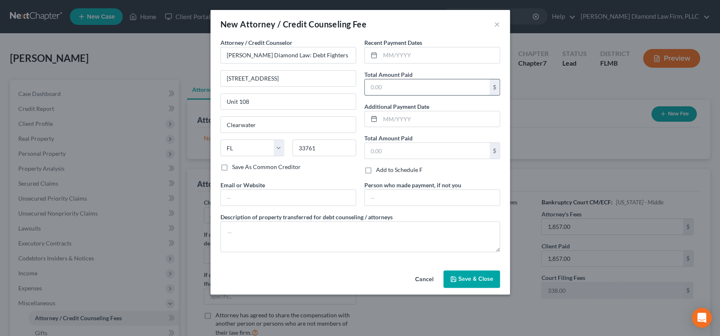
click at [385, 82] on input "text" at bounding box center [427, 87] width 125 height 16
type input "1,857"
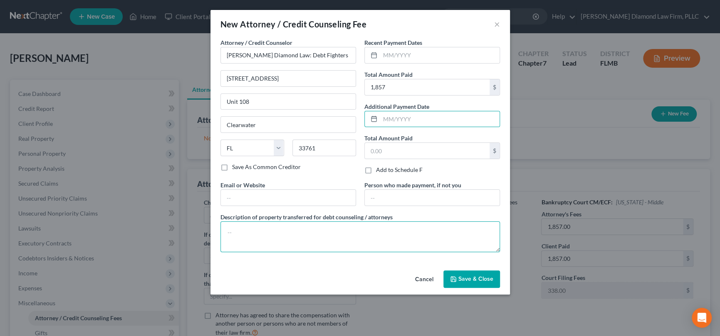
click at [306, 231] on textarea at bounding box center [359, 237] width 279 height 31
type textarea "Attorney's fees of $1857 and filing fee of $338"
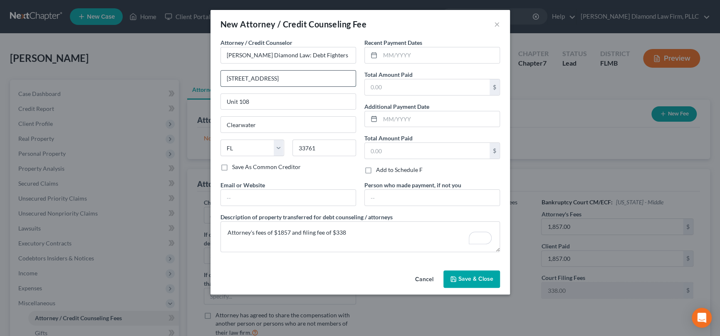
type input "[STREET_ADDRESS]"
click at [393, 153] on input "text" at bounding box center [427, 151] width 125 height 16
type input "2,195"
click at [398, 85] on input "text" at bounding box center [427, 87] width 125 height 16
type input "2,195"
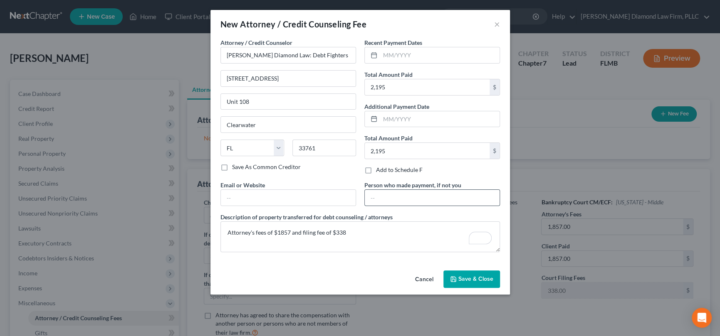
click at [390, 198] on input "text" at bounding box center [432, 198] width 135 height 16
type input "Debtor"
click at [473, 277] on span "Save & Close" at bounding box center [475, 279] width 35 height 7
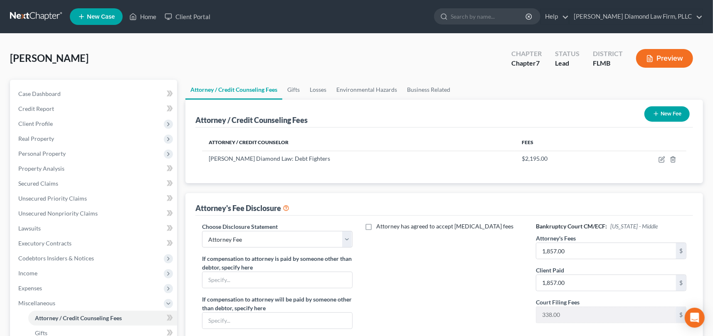
click at [668, 114] on button "New Fee" at bounding box center [666, 113] width 45 height 15
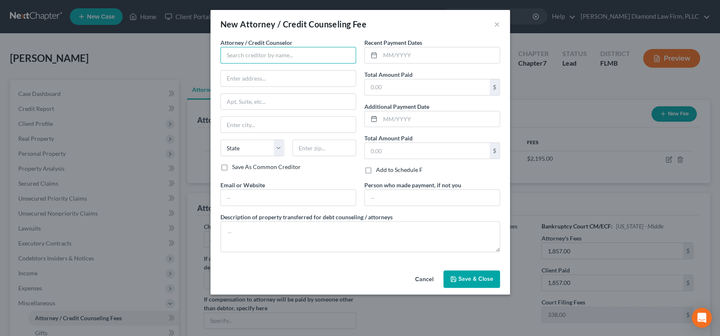
click at [285, 55] on input "text" at bounding box center [288, 55] width 136 height 17
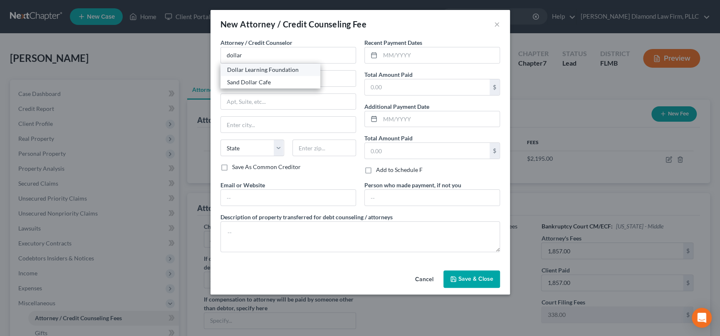
click at [283, 67] on div "Dollar Learning Foundation" at bounding box center [270, 70] width 86 height 8
type input "Dollar Learning Foundation"
type input "[STREET_ADDRESS]"
type input "PMB #001"
type input "[GEOGRAPHIC_DATA]"
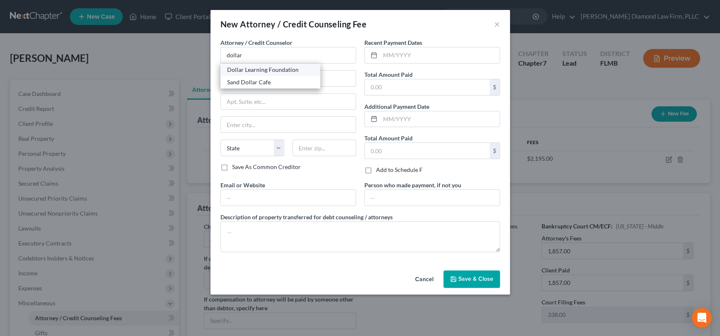
select select "4"
type input "91367"
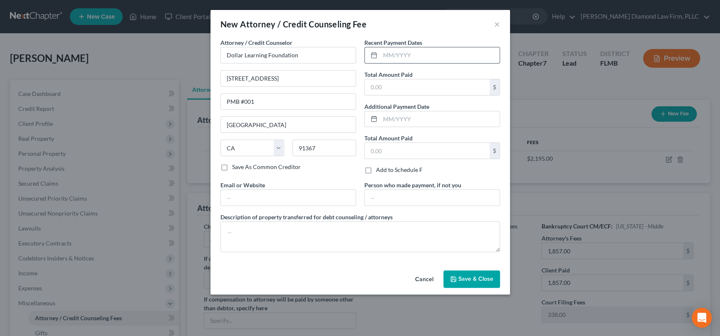
click at [398, 55] on input "text" at bounding box center [439, 55] width 119 height 16
type input "[DATE]"
click at [401, 193] on input "text" at bounding box center [432, 198] width 135 height 16
type input "Debtor"
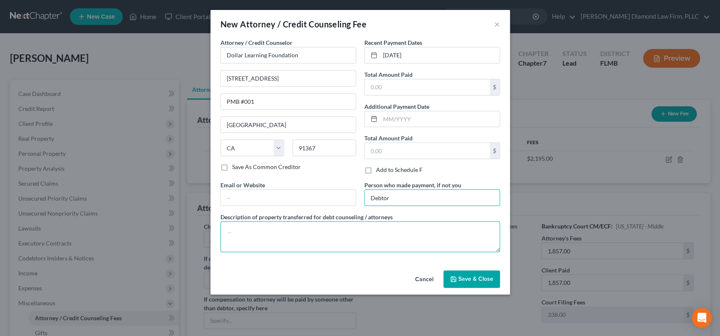
click at [376, 230] on textarea at bounding box center [359, 237] width 279 height 31
type textarea "C"
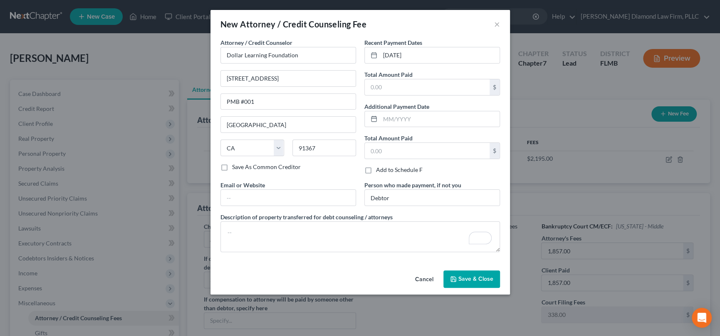
click at [480, 277] on span "Save & Close" at bounding box center [475, 279] width 35 height 7
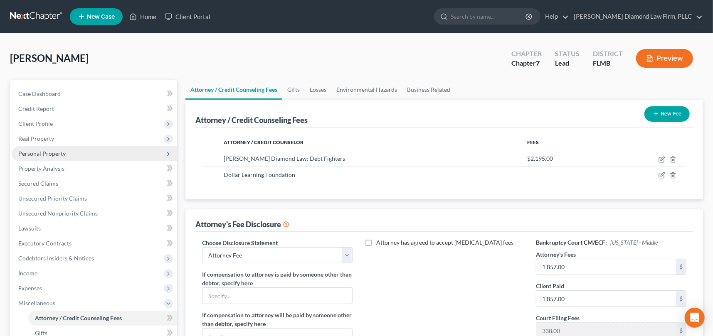
click at [63, 150] on span "Personal Property" at bounding box center [41, 153] width 47 height 7
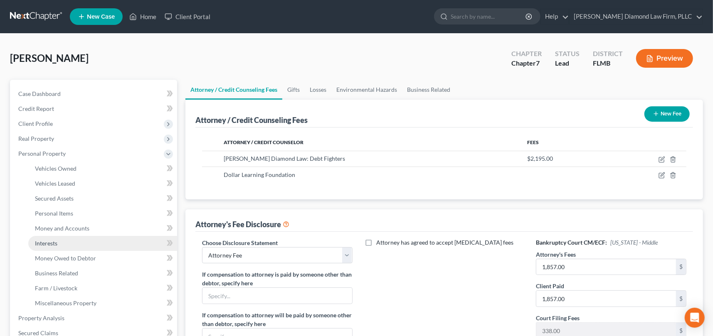
click at [60, 245] on link "Interests" at bounding box center [102, 243] width 149 height 15
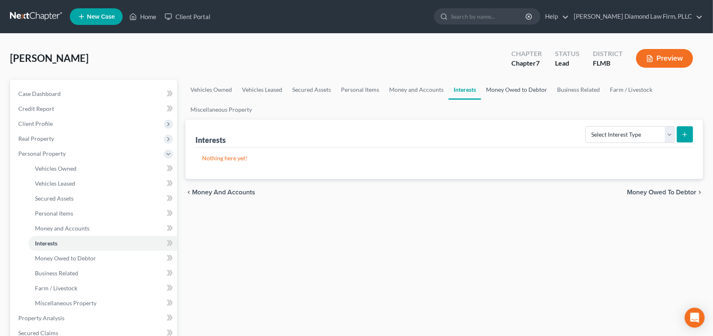
click at [511, 92] on link "Money Owed to Debtor" at bounding box center [516, 90] width 71 height 20
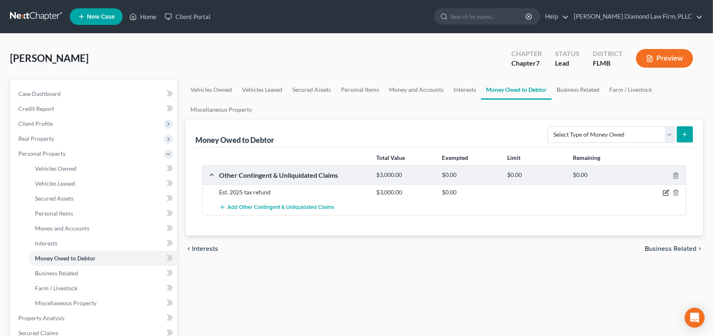
click at [665, 192] on icon "button" at bounding box center [666, 193] width 7 height 7
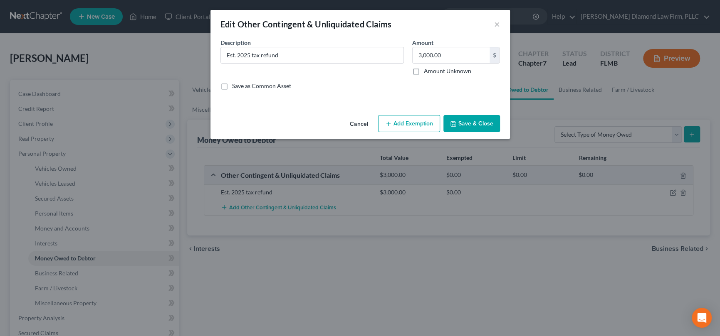
click at [410, 123] on button "Add Exemption" at bounding box center [409, 123] width 62 height 17
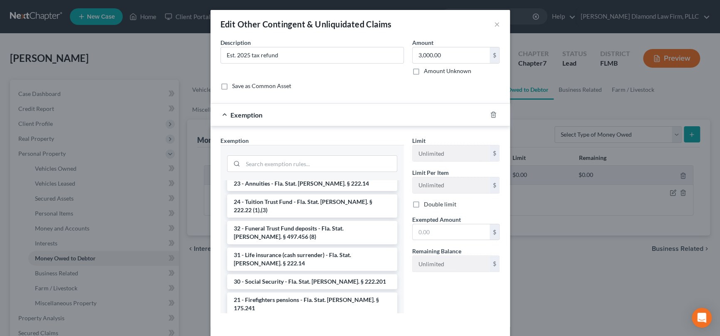
scroll to position [374, 0]
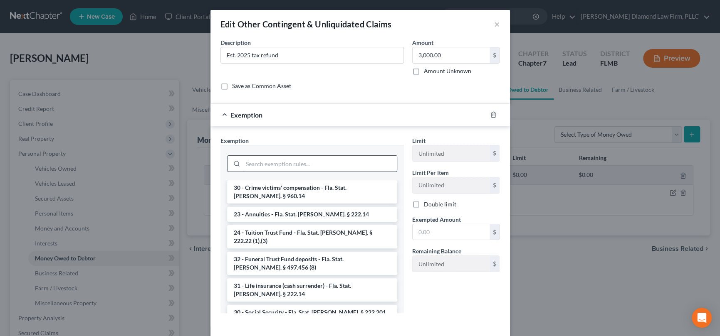
click at [260, 165] on input "search" at bounding box center [320, 164] width 154 height 16
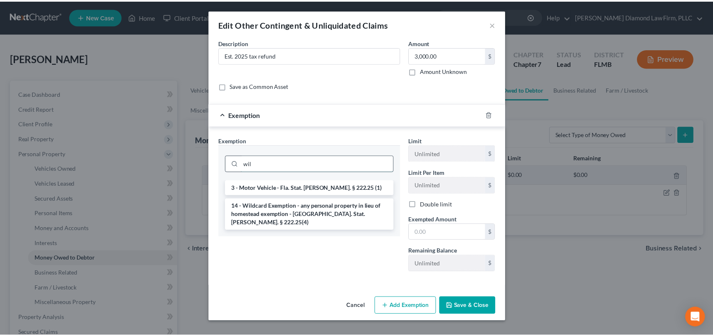
scroll to position [0, 0]
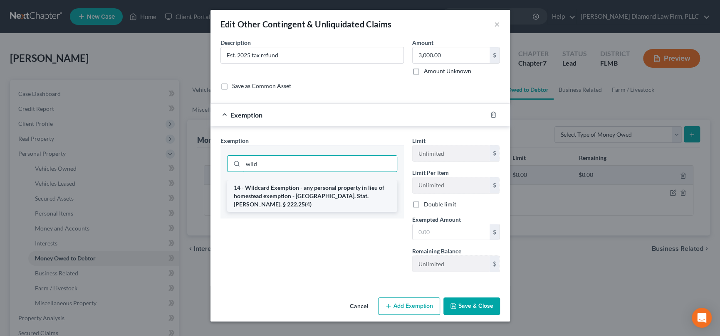
type input "wild"
click at [333, 195] on li "14 - Wildcard Exemption - any personal property in lieu of homestead exemption …" at bounding box center [312, 196] width 170 height 32
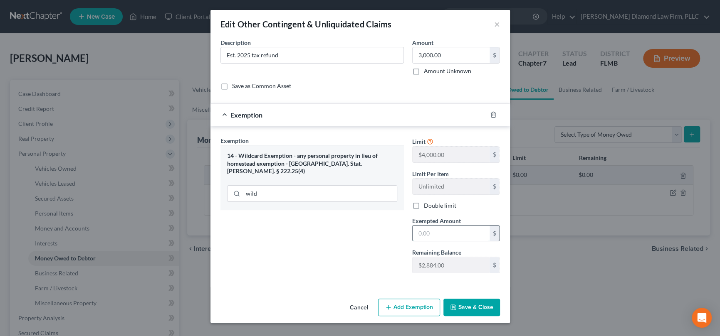
click at [444, 235] on input "text" at bounding box center [450, 234] width 77 height 16
type input "2,884"
click at [468, 306] on button "Save & Close" at bounding box center [471, 307] width 57 height 17
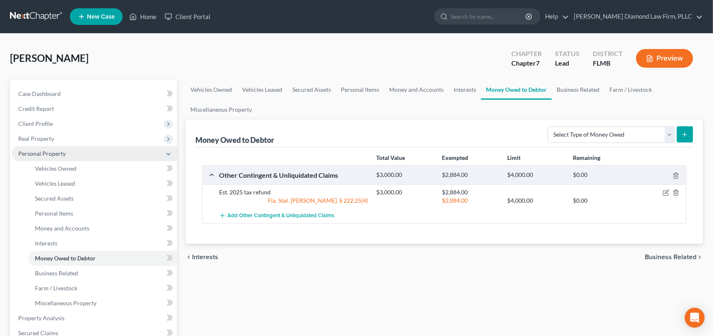
click at [168, 153] on icon at bounding box center [168, 154] width 7 height 7
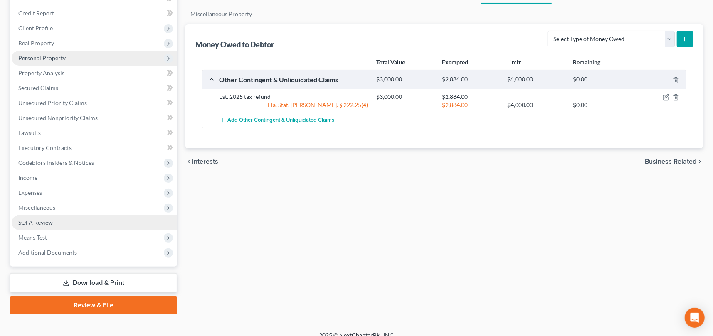
scroll to position [105, 0]
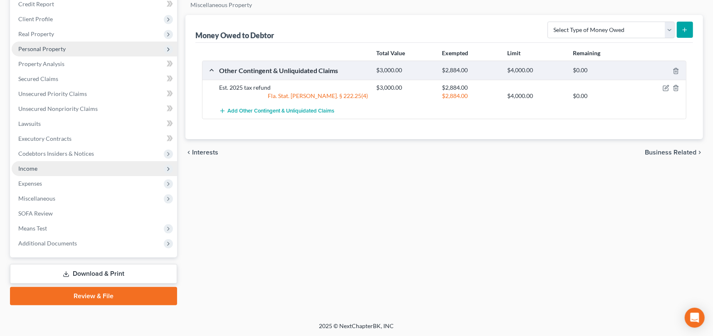
click at [100, 167] on span "Income" at bounding box center [94, 168] width 165 height 15
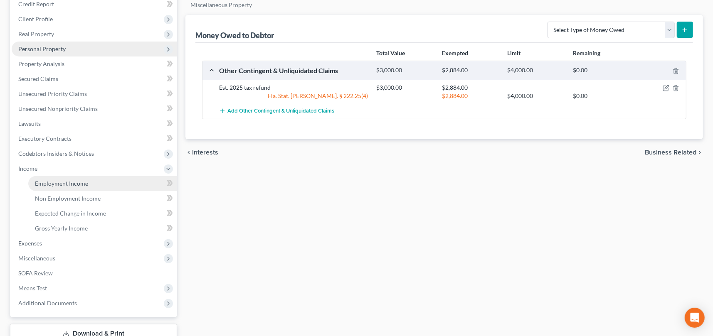
click at [71, 184] on span "Employment Income" at bounding box center [61, 183] width 53 height 7
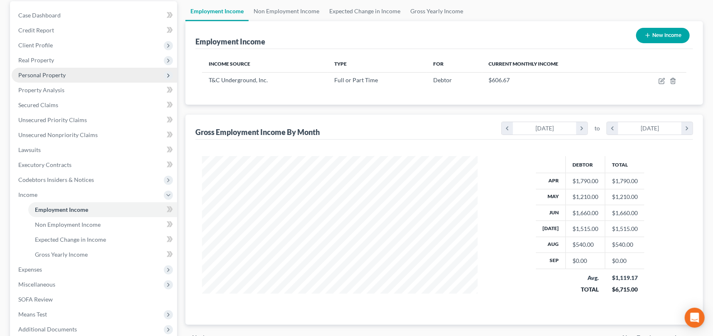
scroll to position [83, 0]
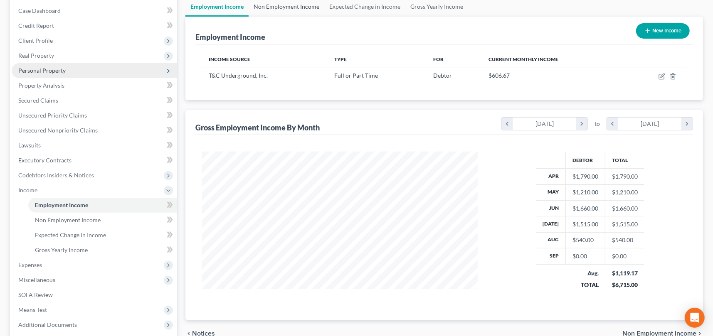
click at [301, 6] on link "Non Employment Income" at bounding box center [287, 7] width 76 height 20
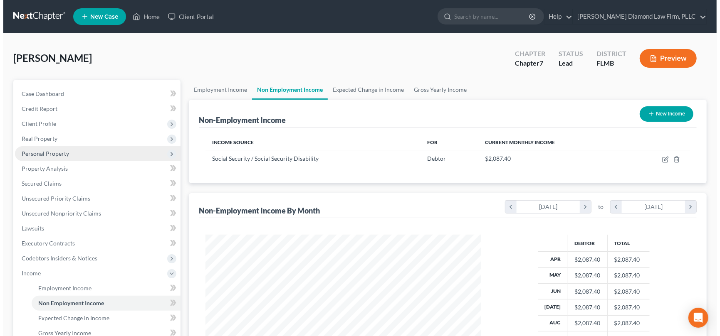
scroll to position [148, 292]
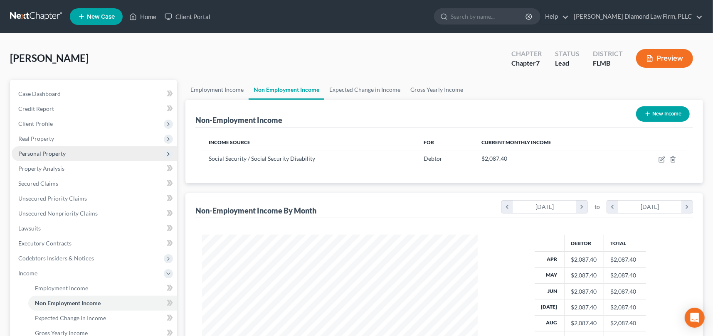
click at [663, 55] on button "Preview" at bounding box center [664, 58] width 57 height 19
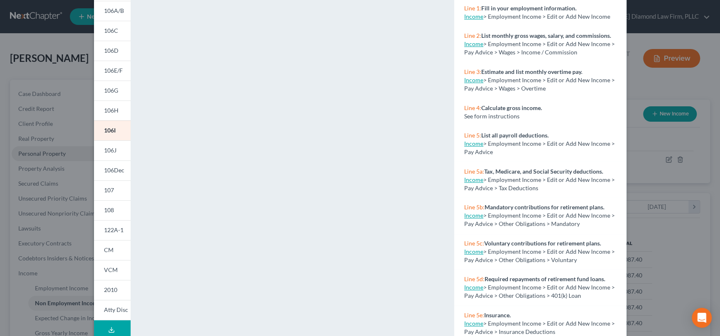
scroll to position [132, 0]
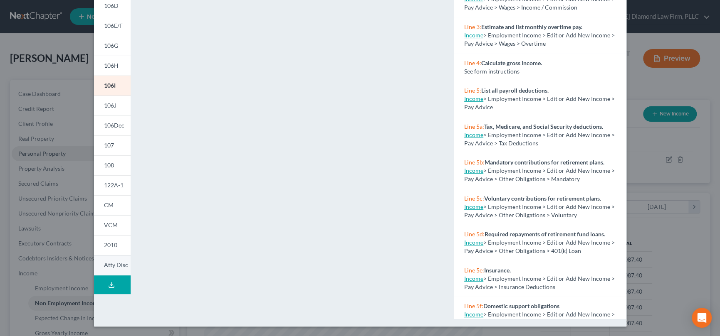
click at [113, 264] on span "Atty Disc" at bounding box center [116, 264] width 24 height 7
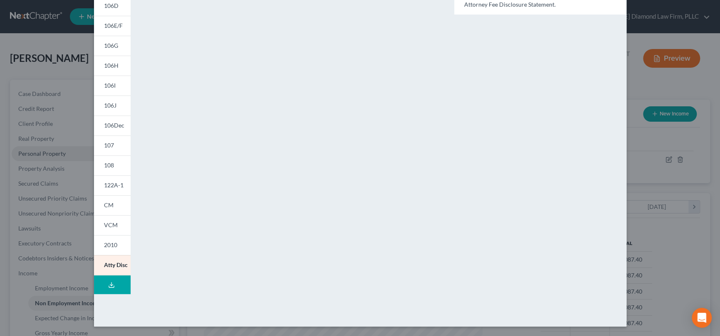
click at [104, 283] on button "Download Draft" at bounding box center [112, 285] width 37 height 19
click at [104, 280] on button "Download Draft" at bounding box center [112, 285] width 37 height 19
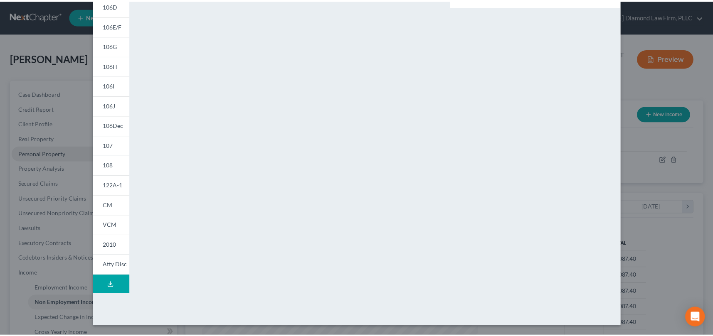
scroll to position [0, 0]
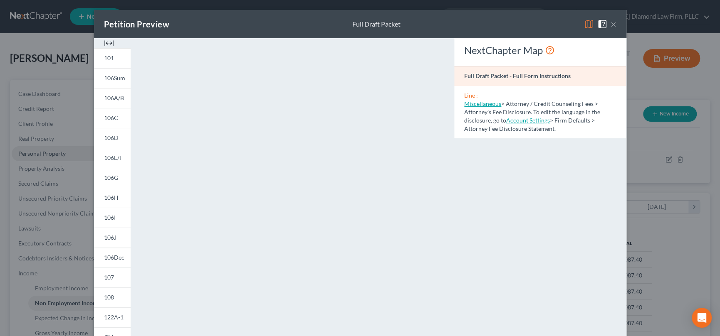
drag, startPoint x: 609, startPoint y: 23, endPoint x: 609, endPoint y: 28, distance: 5.0
click at [610, 23] on button "×" at bounding box center [613, 24] width 6 height 10
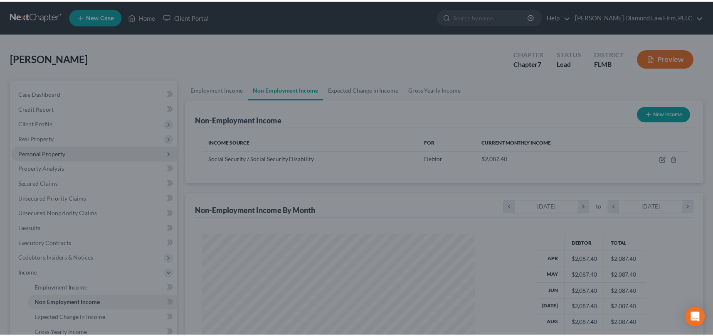
scroll to position [415526, 415382]
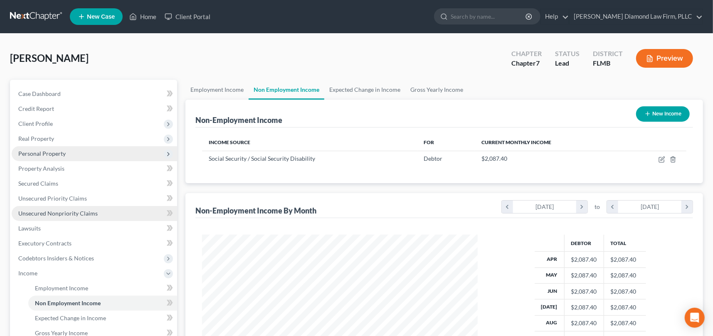
click at [64, 209] on link "Unsecured Nonpriority Claims" at bounding box center [94, 213] width 165 height 15
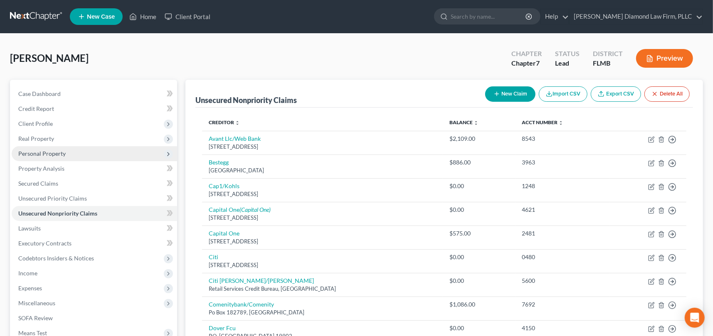
click at [516, 95] on button "New Claim" at bounding box center [510, 93] width 50 height 15
select select "0"
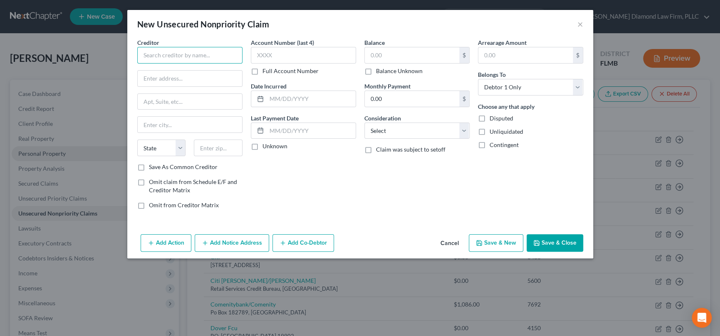
click at [187, 56] on input "text" at bounding box center [189, 55] width 105 height 17
type input "Brightway"
click at [183, 104] on input "text" at bounding box center [190, 102] width 104 height 16
click at [184, 80] on input "text" at bounding box center [190, 79] width 104 height 16
type input "O"
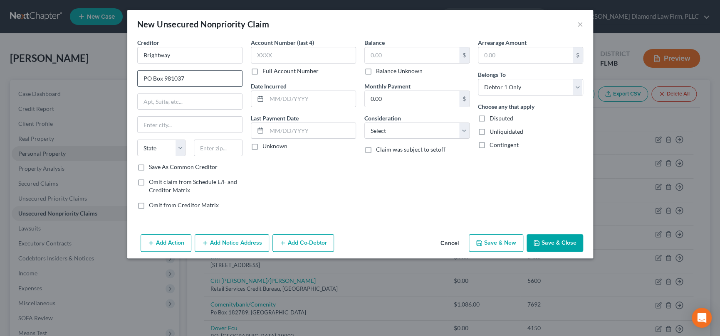
type input "PO Box 981037"
type input "[GEOGRAPHIC_DATA]"
select select "22"
type input "02298-1037"
click at [407, 129] on select "Select Cable / Satellite Services Collection Agency Credit Card Debt Debt Couns…" at bounding box center [416, 131] width 105 height 17
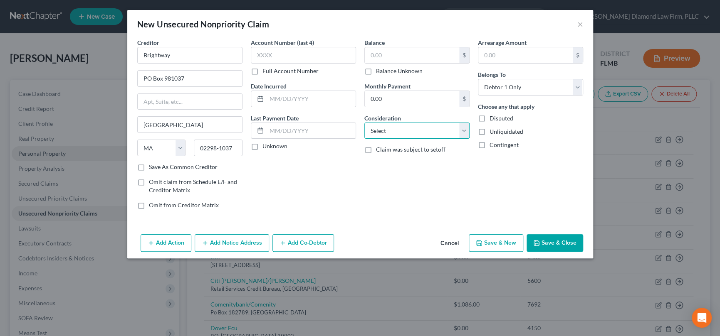
select select "2"
click at [364, 123] on select "Select Cable / Satellite Services Collection Agency Credit Card Debt Debt Couns…" at bounding box center [416, 131] width 105 height 17
click at [403, 48] on input "text" at bounding box center [412, 55] width 94 height 16
type input "745"
click at [555, 238] on button "Save & Close" at bounding box center [554, 242] width 57 height 17
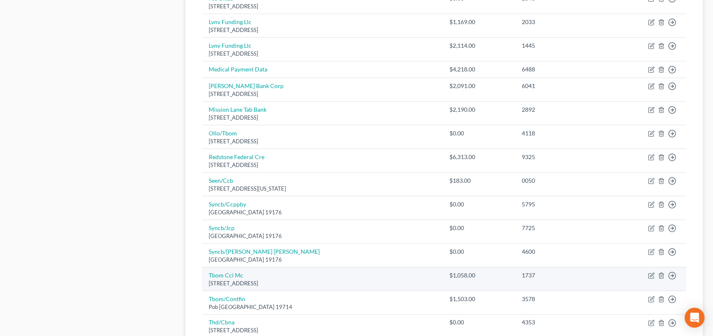
scroll to position [638, 0]
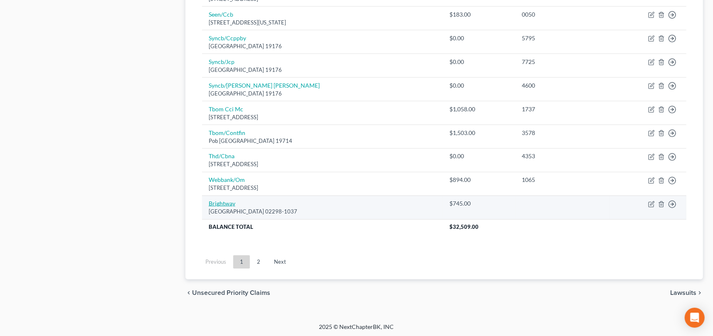
click at [219, 202] on link "Brightway" at bounding box center [222, 203] width 27 height 7
select select "22"
select select "2"
select select "0"
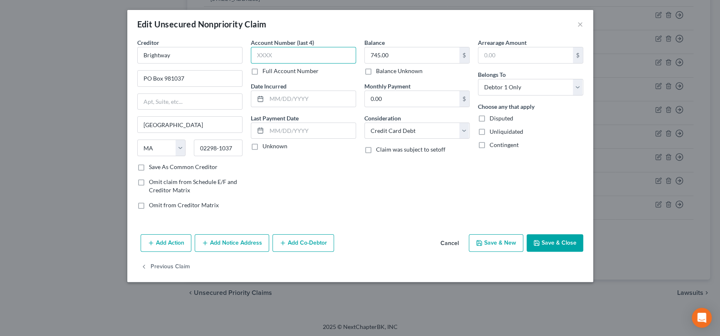
click at [308, 55] on input "text" at bounding box center [303, 55] width 105 height 17
type input "3380"
click at [551, 238] on button "Save & Close" at bounding box center [554, 242] width 57 height 17
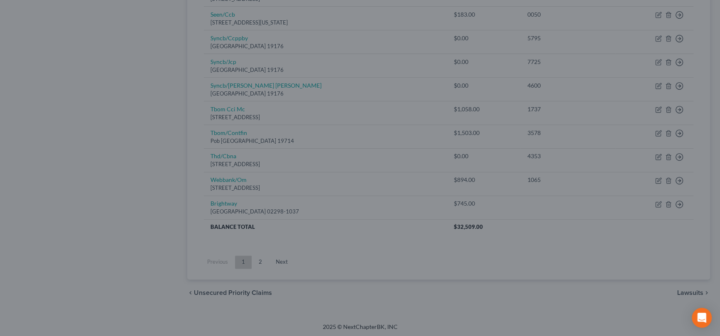
type input "0"
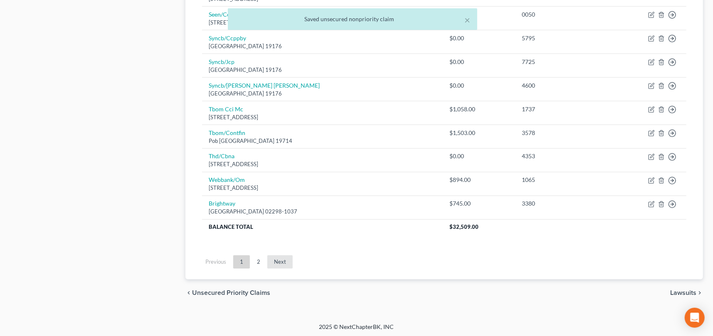
click at [272, 260] on link "Next" at bounding box center [279, 262] width 25 height 13
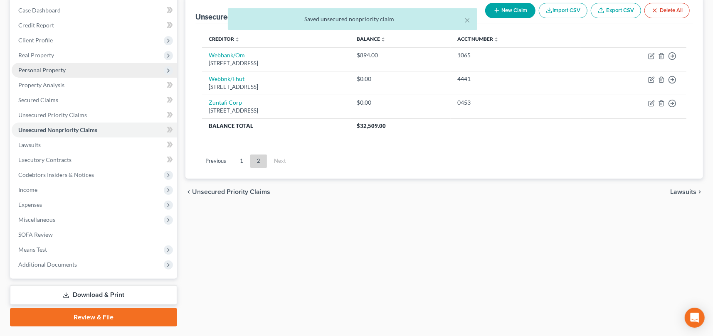
scroll to position [63, 0]
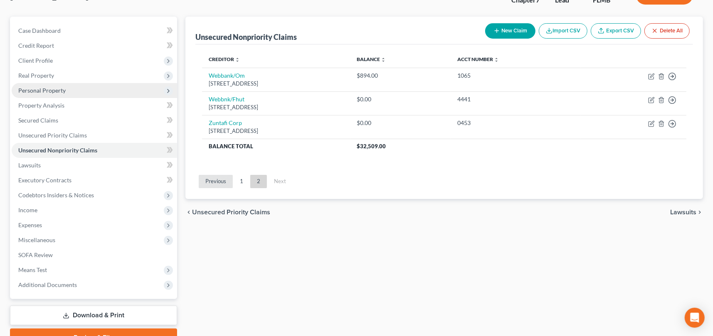
click at [218, 180] on link "Previous" at bounding box center [216, 181] width 34 height 13
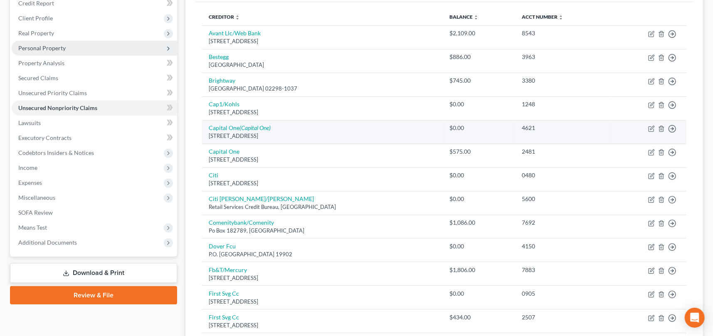
scroll to position [105, 0]
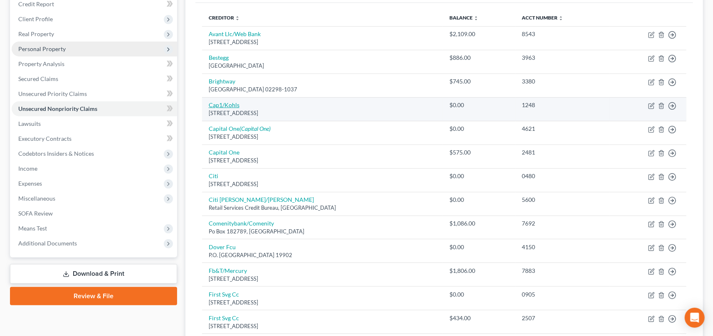
click at [227, 104] on link "Cap1/Kohls" at bounding box center [224, 104] width 31 height 7
select select "52"
select select "2"
select select "0"
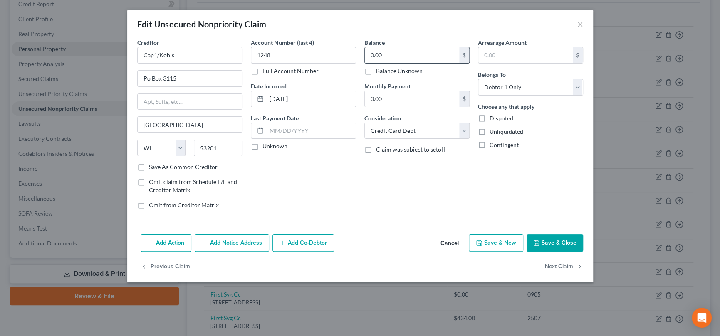
click at [410, 57] on input "0.00" at bounding box center [412, 55] width 94 height 16
click at [555, 238] on button "Save & Close" at bounding box center [554, 242] width 57 height 17
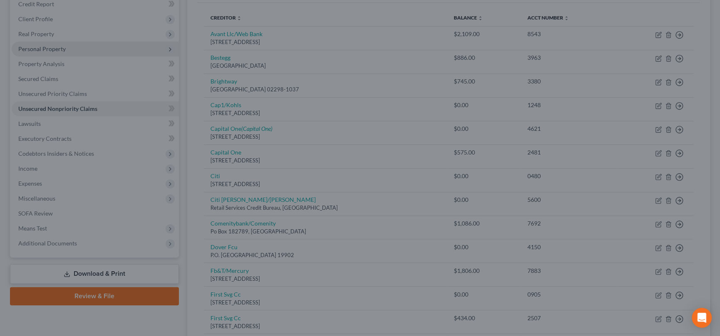
type input "900.00"
type input "0"
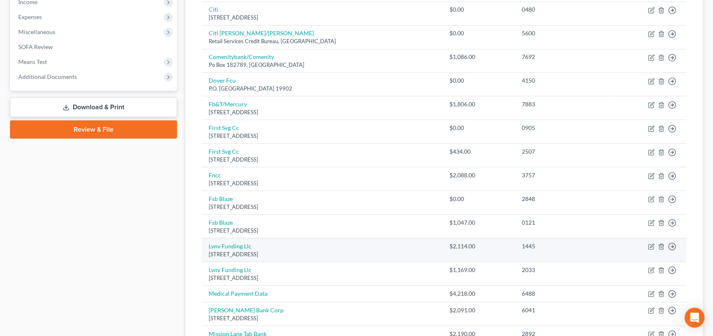
scroll to position [229, 0]
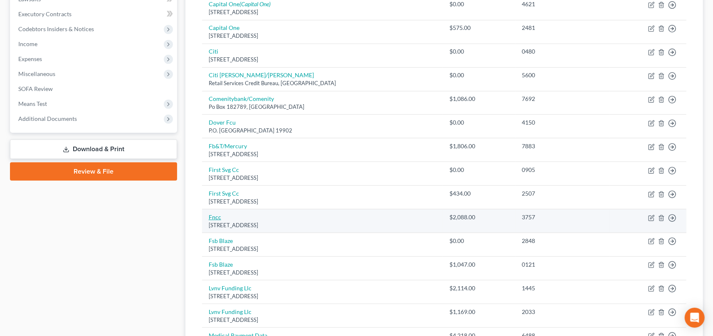
click at [217, 217] on link "Fncc" at bounding box center [215, 217] width 12 height 7
select select "43"
select select "2"
select select "0"
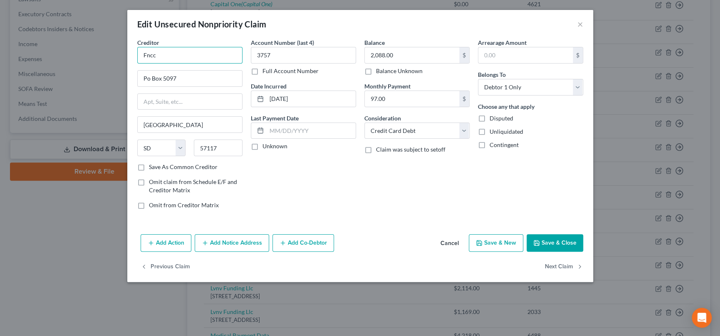
click at [191, 56] on input "Fncc" at bounding box center [189, 55] width 105 height 17
type input "Fncc/Legacy"
click at [557, 241] on button "Save & Close" at bounding box center [554, 242] width 57 height 17
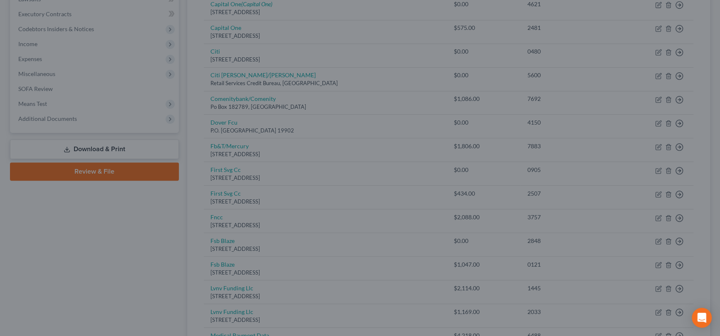
type input "0"
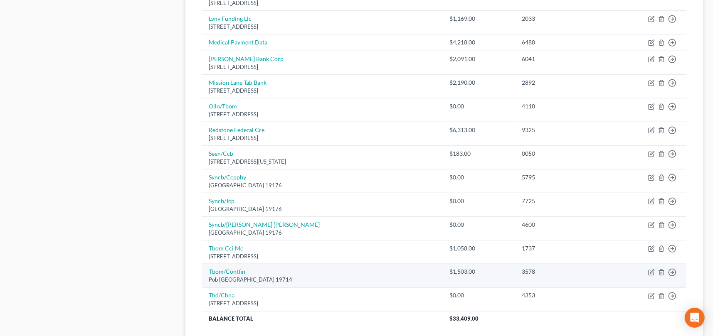
scroll to position [562, 0]
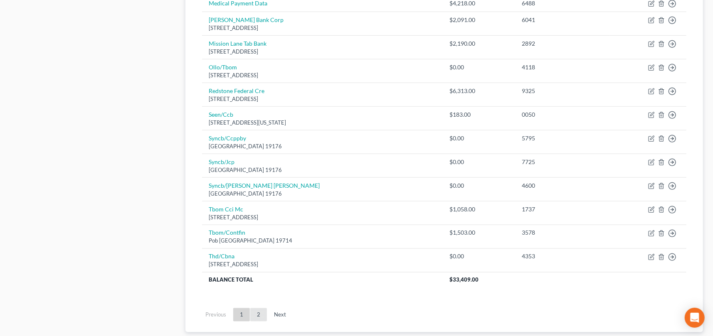
click at [259, 314] on link "2" at bounding box center [258, 314] width 17 height 13
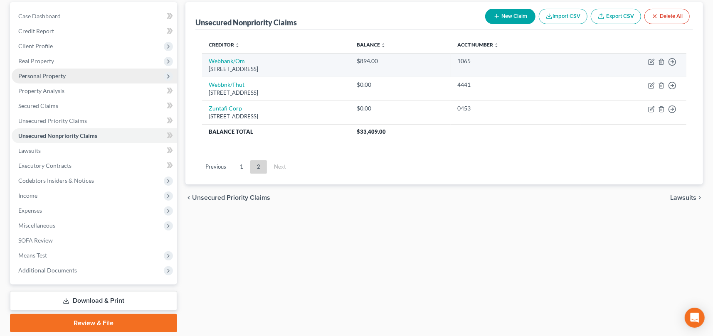
scroll to position [63, 0]
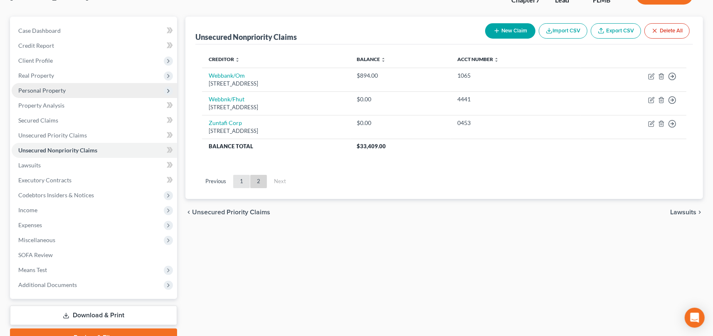
click at [238, 180] on link "1" at bounding box center [241, 181] width 17 height 13
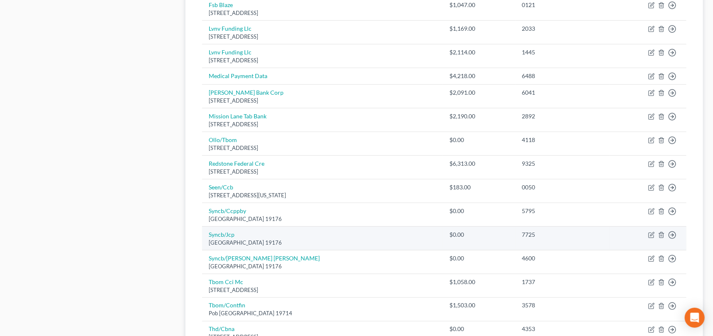
scroll to position [499, 0]
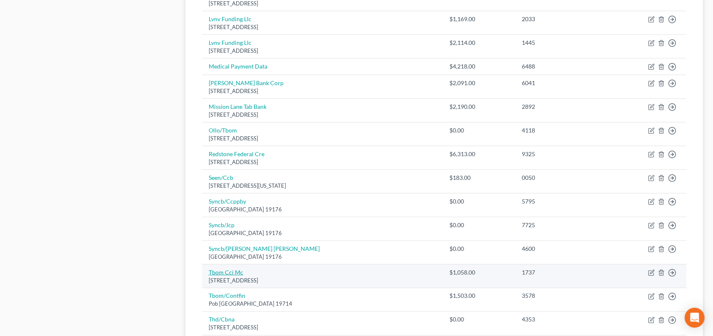
click at [228, 270] on link "Tbom Cci Mc" at bounding box center [226, 272] width 35 height 7
select select "38"
select select "2"
select select "0"
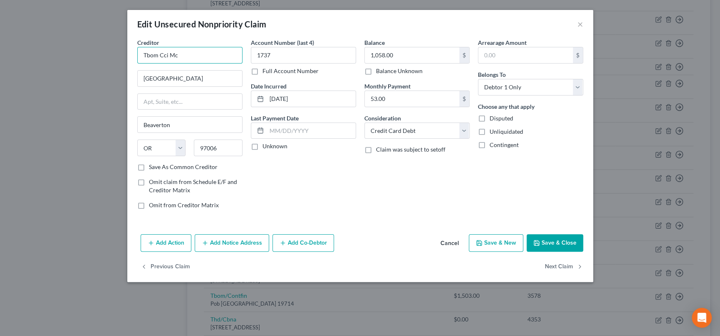
click at [196, 55] on input "Tbom Cci Mc" at bounding box center [189, 55] width 105 height 17
type input "Tbom Cci Mc/Destiny"
click at [557, 239] on button "Save & Close" at bounding box center [554, 242] width 57 height 17
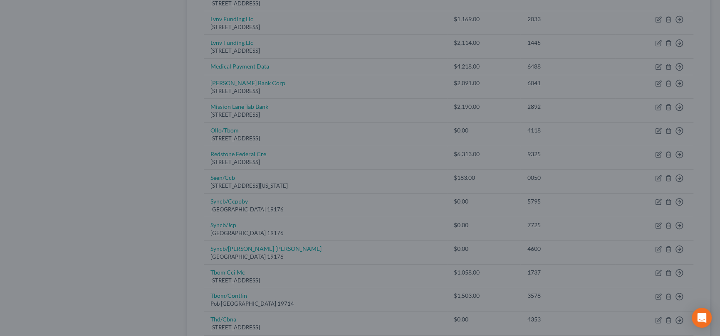
type input "0"
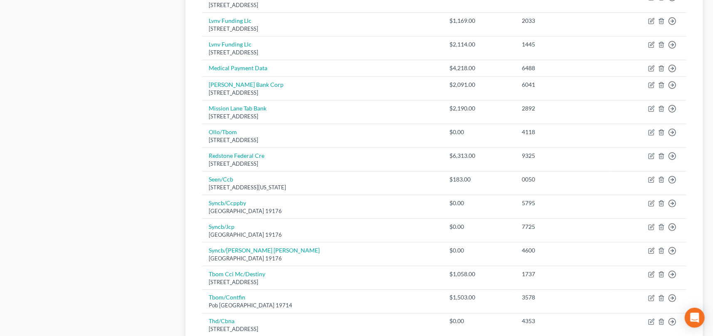
scroll to position [615, 0]
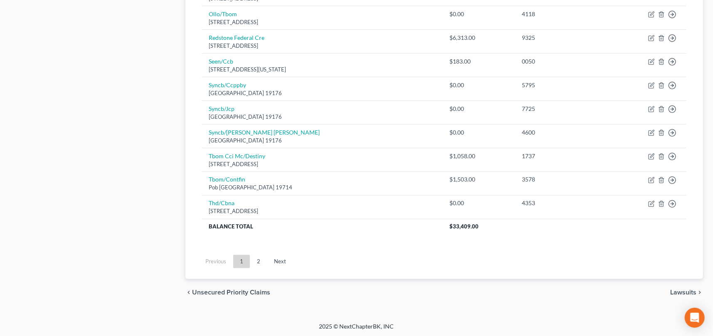
click at [257, 260] on link "2" at bounding box center [258, 261] width 17 height 13
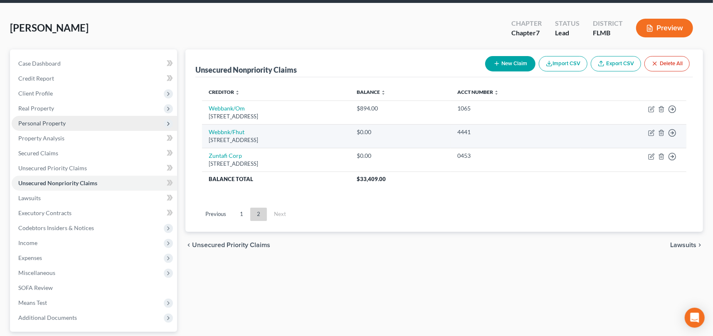
scroll to position [0, 0]
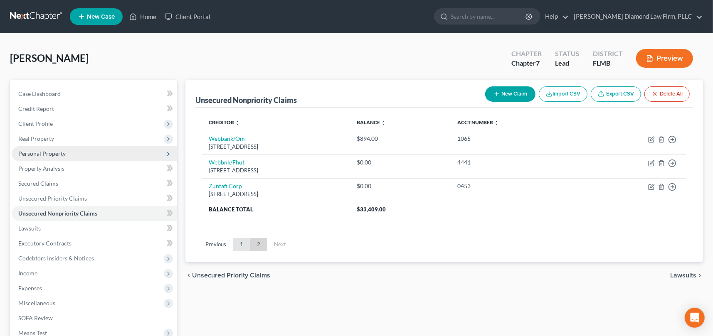
click at [240, 243] on link "1" at bounding box center [241, 244] width 17 height 13
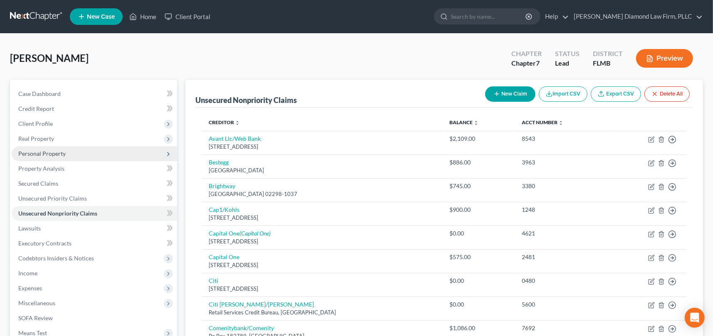
click at [498, 91] on icon "button" at bounding box center [496, 94] width 7 height 7
select select "0"
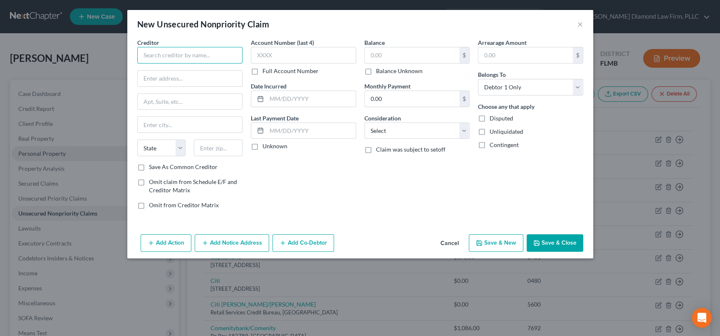
click at [173, 59] on input "text" at bounding box center [189, 55] width 105 height 17
type input "Direct TV"
type input "[STREET_ADDRESS]"
type input "El Segunda"
select select "4"
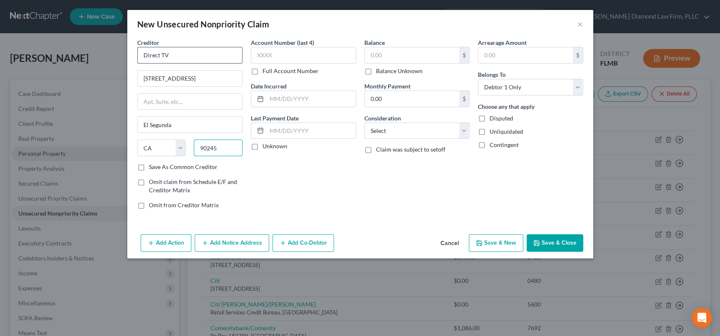
type input "90245"
type input "El Segundo"
click at [519, 54] on input "text" at bounding box center [525, 55] width 94 height 16
click at [417, 57] on input "text" at bounding box center [412, 55] width 94 height 16
type input "191"
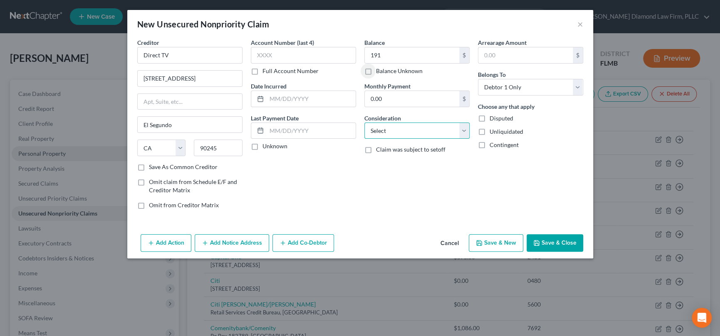
click at [418, 129] on select "Select Cable / Satellite Services Collection Agency Credit Card Debt Debt Couns…" at bounding box center [416, 131] width 105 height 17
select select "0"
click at [364, 123] on select "Select Cable / Satellite Services Collection Agency Credit Card Debt Debt Couns…" at bounding box center [416, 131] width 105 height 17
click at [548, 240] on button "Save & Close" at bounding box center [554, 242] width 57 height 17
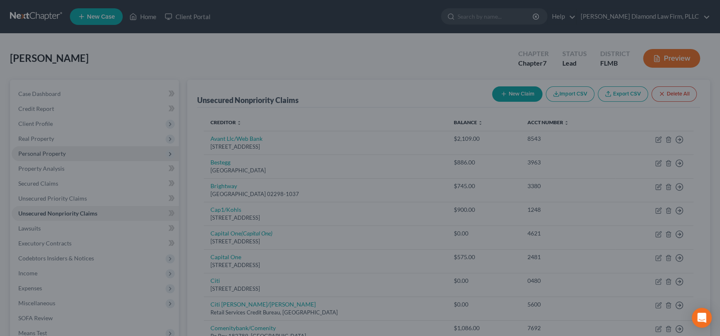
type input "191.00"
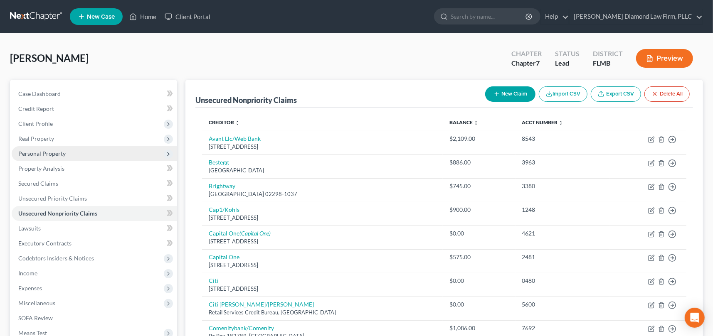
click at [509, 93] on button "New Claim" at bounding box center [510, 93] width 50 height 15
select select "0"
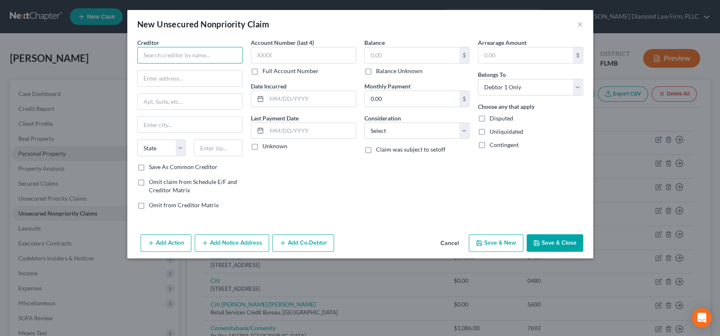
click at [167, 55] on input "text" at bounding box center [189, 55] width 105 height 17
click at [157, 55] on input "Hughsnet" at bounding box center [189, 55] width 105 height 17
type input "Hughesnet"
click at [165, 77] on input "text" at bounding box center [190, 79] width 104 height 16
type input "[STREET_ADDRESS]"
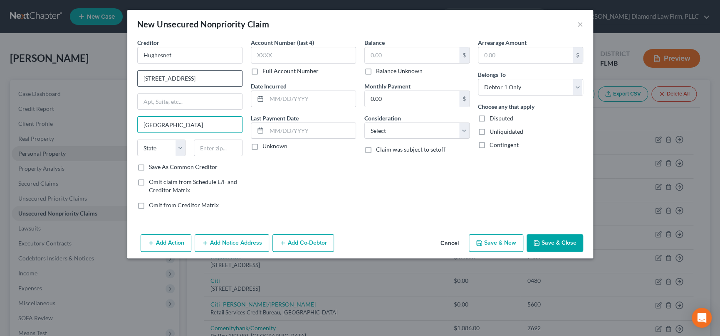
type input "[GEOGRAPHIC_DATA]"
select select "21"
type input "20876-2711"
click at [402, 56] on input "text" at bounding box center [412, 55] width 94 height 16
type input "200"
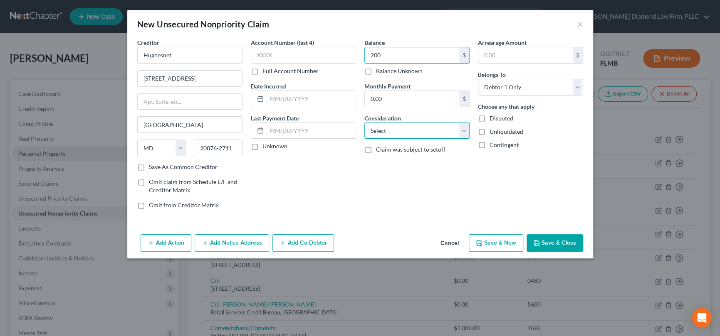
click at [462, 132] on select "Select Cable / Satellite Services Collection Agency Credit Card Debt Debt Couns…" at bounding box center [416, 131] width 105 height 17
select select "19"
click at [364, 123] on select "Select Cable / Satellite Services Collection Agency Credit Card Debt Debt Couns…" at bounding box center [416, 131] width 105 height 17
click at [559, 242] on button "Save & Close" at bounding box center [554, 242] width 57 height 17
type input "200.00"
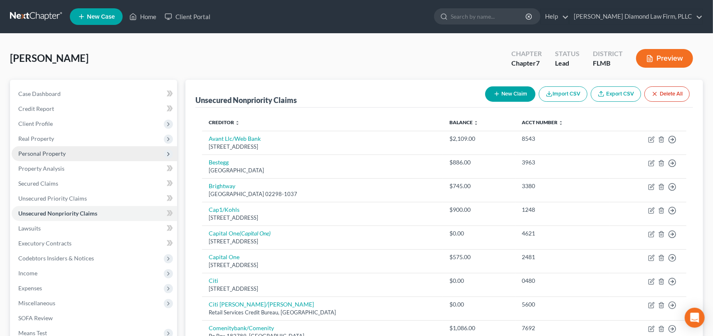
click at [510, 93] on button "New Claim" at bounding box center [510, 93] width 50 height 15
select select "0"
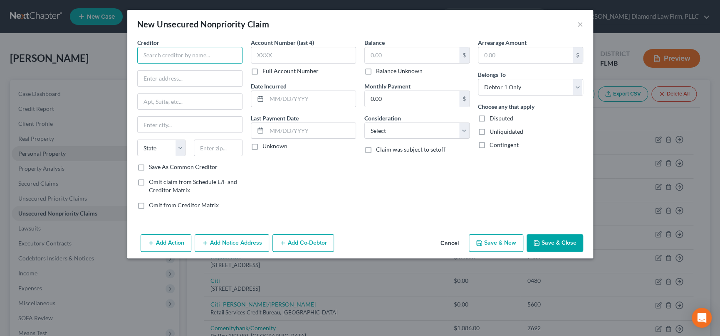
click at [167, 54] on input "text" at bounding box center [189, 55] width 105 height 17
type input "Deem Finance"
click at [384, 55] on input "text" at bounding box center [412, 55] width 94 height 16
type input "500"
click at [175, 53] on input "Deem Finance" at bounding box center [189, 55] width 105 height 17
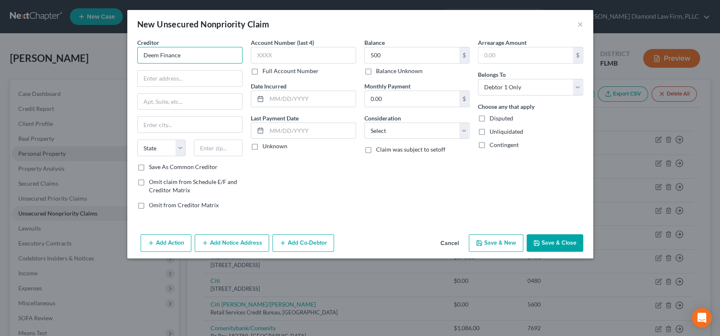
click at [175, 53] on input "Deem Finance" at bounding box center [189, 55] width 105 height 17
type input "Deem Credit Card"
click at [555, 240] on button "Save & Close" at bounding box center [554, 242] width 57 height 17
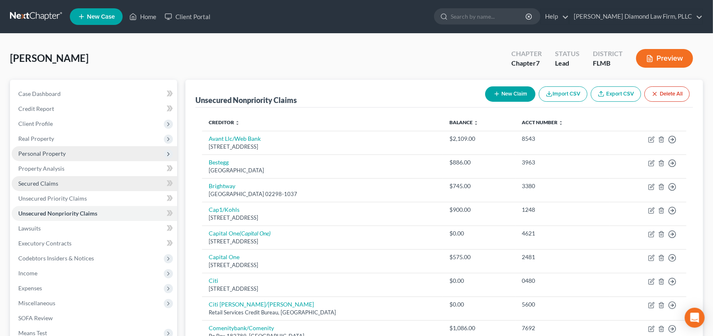
click at [70, 185] on link "Secured Claims" at bounding box center [94, 183] width 165 height 15
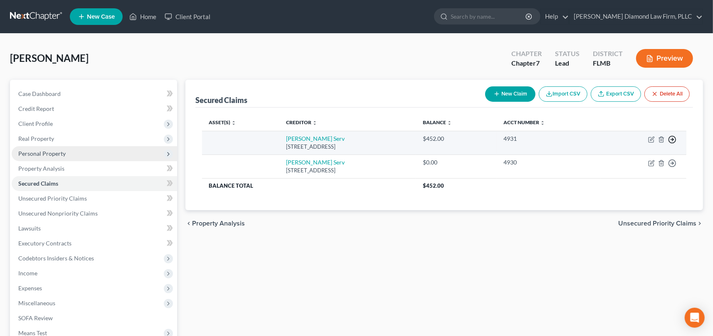
click at [672, 138] on icon "button" at bounding box center [672, 140] width 8 height 8
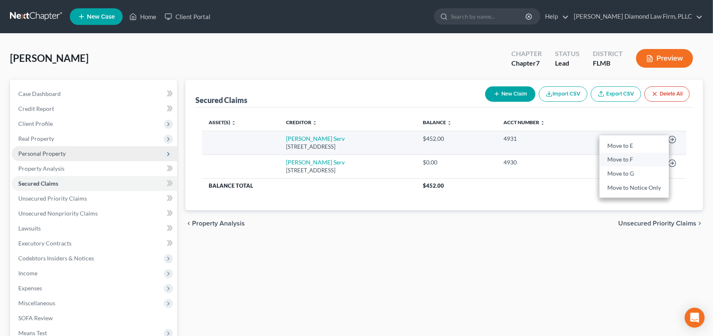
click at [624, 156] on link "Move to F" at bounding box center [633, 160] width 69 height 14
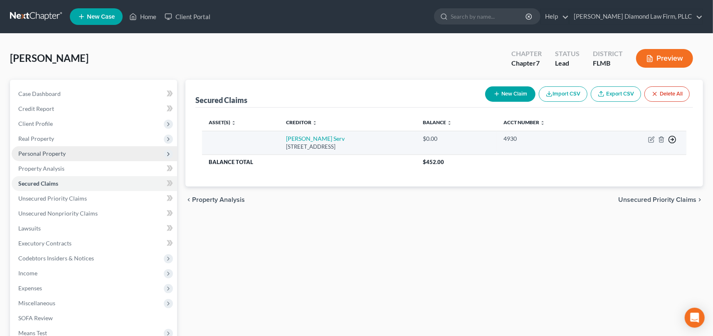
click at [672, 138] on icon "button" at bounding box center [672, 140] width 8 height 8
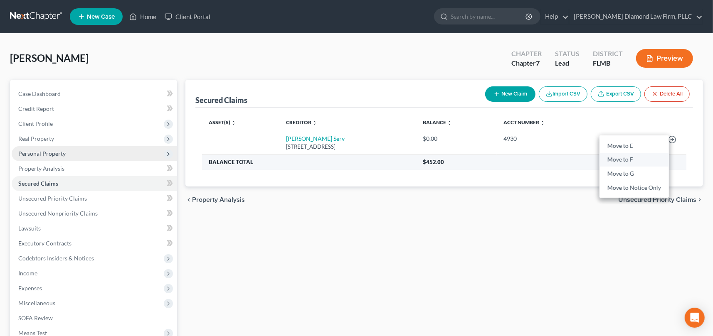
click at [637, 156] on link "Move to F" at bounding box center [633, 160] width 69 height 14
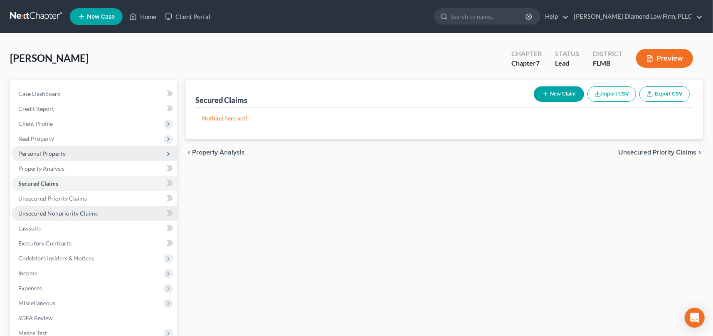
click at [87, 210] on span "Unsecured Nonpriority Claims" at bounding box center [57, 213] width 79 height 7
